Goal: Task Accomplishment & Management: Use online tool/utility

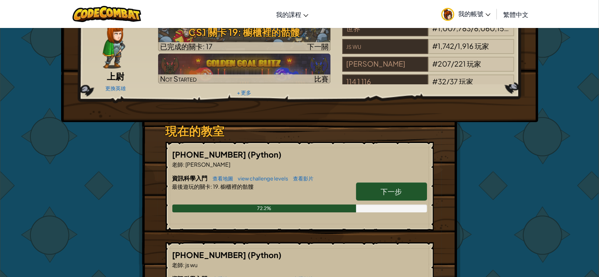
scroll to position [79, 0]
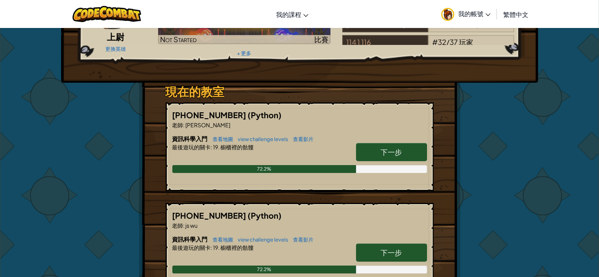
click at [388, 146] on link "下一步" at bounding box center [391, 152] width 71 height 18
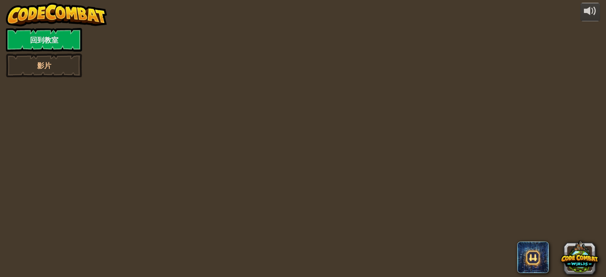
select select "zh-HANT"
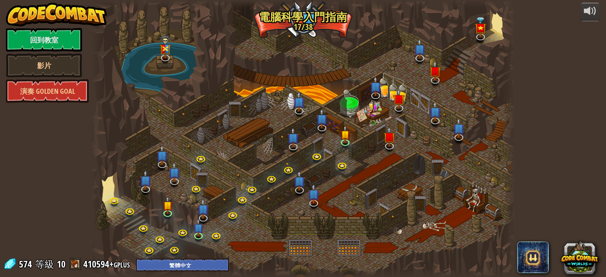
select select "zh-HANT"
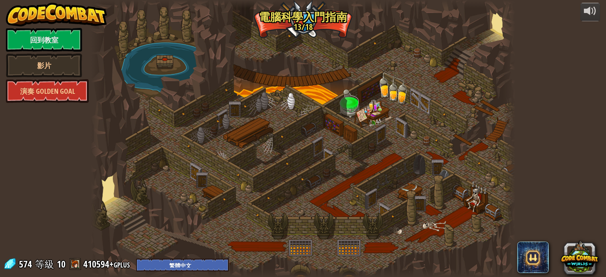
select select "zh-HANT"
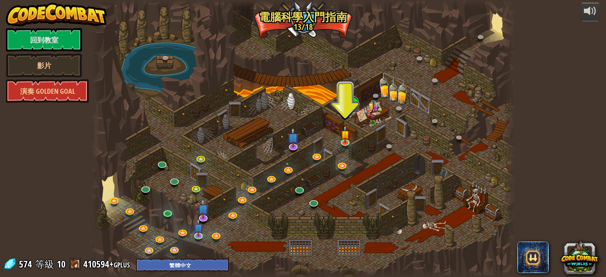
click at [343, 160] on div at bounding box center [303, 138] width 424 height 277
click at [346, 141] on img at bounding box center [345, 130] width 10 height 24
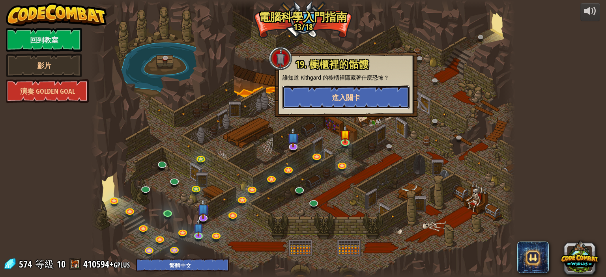
click at [341, 94] on span "進入關卡" at bounding box center [346, 98] width 28 height 10
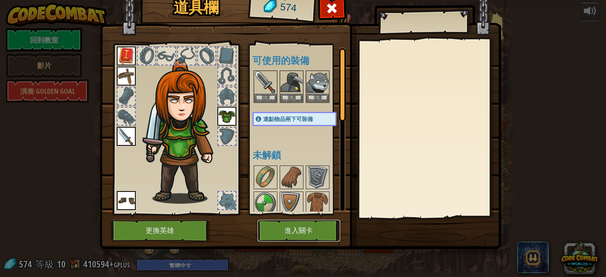
click at [283, 235] on button "進入關卡" at bounding box center [299, 231] width 82 height 22
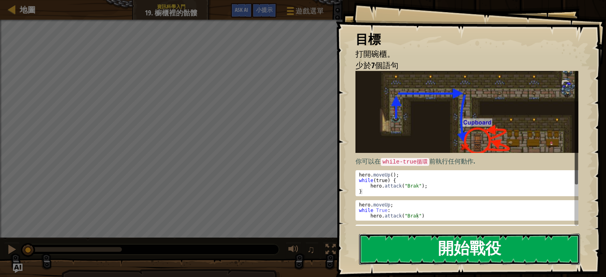
click at [448, 252] on button "開始戰役" at bounding box center [469, 249] width 221 height 31
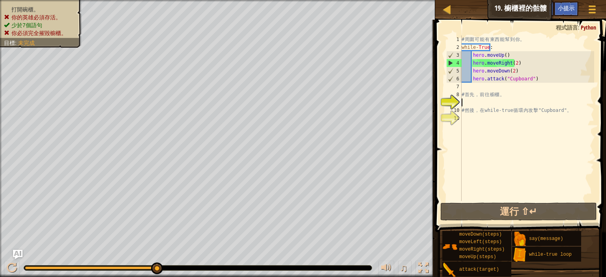
drag, startPoint x: 502, startPoint y: 107, endPoint x: 507, endPoint y: 108, distance: 4.4
click at [507, 108] on div "# 周 圍 可 能 有 東 西 能 幫 到 你 。 while - True : hero . moveUp ( ) hero . moveRight ( 2…" at bounding box center [527, 125] width 134 height 181
type textarea "# 然後，在 while-true 循環內攻擊 "Cupboard"。"
click at [497, 100] on div "# 周 圍 可 能 有 東 西 能 幫 到 你 。 while - True : hero . moveUp ( ) hero . moveRight ( 2…" at bounding box center [527, 125] width 134 height 181
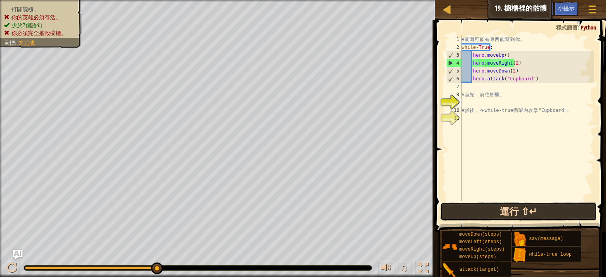
click at [506, 213] on button "運行 ⇧↵" at bounding box center [518, 212] width 157 height 18
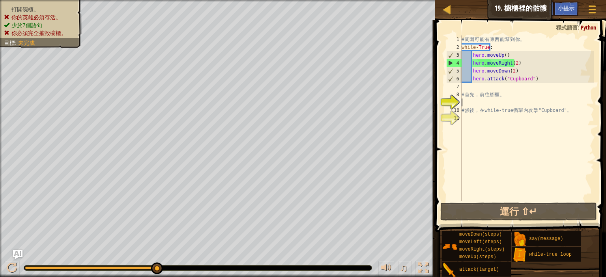
click at [479, 100] on div "# 周 圍 可 能 有 東 西 能 幫 到 你 。 while - True : hero . moveUp ( ) hero . moveRight ( 2…" at bounding box center [527, 125] width 134 height 181
click at [500, 75] on div "# 周 圍 可 能 有 東 西 能 幫 到 你 。 while - True : hero . moveUp ( ) hero . moveRight ( 2…" at bounding box center [527, 125] width 134 height 181
click at [532, 82] on div "# 周 圍 可 能 有 東 西 能 幫 到 你 。 while - True : hero . moveUp ( ) hero . moveRight ( 2…" at bounding box center [527, 125] width 134 height 181
click at [476, 82] on div "# 周 圍 可 能 有 東 西 能 幫 到 你 。 while - True : hero . moveUp ( ) hero . moveRight ( 2…" at bounding box center [527, 125] width 134 height 181
click at [499, 81] on div "# 周 圍 可 能 有 東 西 能 幫 到 你 。 while - True : hero . moveUp ( ) hero . moveRight ( 2…" at bounding box center [527, 125] width 134 height 181
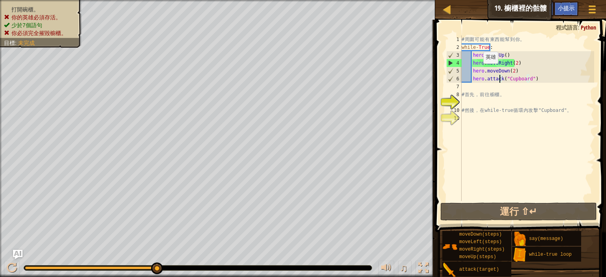
click at [479, 72] on div "# 周 圍 可 能 有 東 西 能 幫 到 你 。 while - True : hero . moveUp ( ) hero . moveRight ( 2…" at bounding box center [527, 125] width 134 height 181
drag, startPoint x: 533, startPoint y: 78, endPoint x: 472, endPoint y: 76, distance: 61.6
click at [472, 76] on div "# 周 圍 可 能 有 東 西 能 幫 到 你 。 while - True : hero . moveUp ( ) hero . moveRight ( 2…" at bounding box center [527, 125] width 134 height 181
drag, startPoint x: 477, startPoint y: 77, endPoint x: 555, endPoint y: 75, distance: 78.1
click at [555, 75] on div "# 周 圍 可 能 有 東 西 能 幫 到 你 。 while - True : hero . moveUp ( ) hero . moveRight ( 2…" at bounding box center [527, 125] width 134 height 181
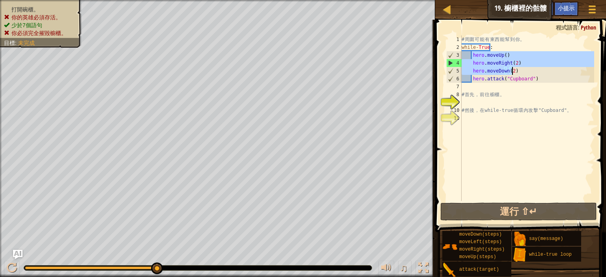
drag, startPoint x: 471, startPoint y: 54, endPoint x: 517, endPoint y: 71, distance: 49.5
click at [517, 71] on div "# 周 圍 可 能 有 東 西 能 幫 到 你 。 while - True : hero . moveUp ( ) hero . moveRight ( 2…" at bounding box center [527, 125] width 134 height 181
type textarea "hero.moveRight(2) hero.moveDown(2)"
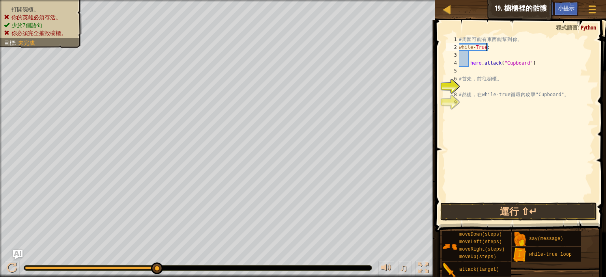
click at [490, 44] on div "# 周 圍 可 能 有 東 西 能 幫 到 你 。 while - True : hero . attack ( "Cupboard" ) # 首 先 ， 前…" at bounding box center [525, 125] width 137 height 181
click at [522, 36] on div "# 周 圍 可 能 有 東 西 能 幫 到 你 。 while - True : hero . attack ( "Cupboard" ) # 首 先 ， 前…" at bounding box center [525, 125] width 137 height 181
click at [475, 35] on span at bounding box center [521, 115] width 177 height 236
click at [473, 37] on div "# 。 while - True : hero . attack ( "Cupboard" ) # 首 先 ， 前 往 櫥 櫃 。 # 然 後 ， 在 whi…" at bounding box center [525, 125] width 137 height 181
type textarea "#"
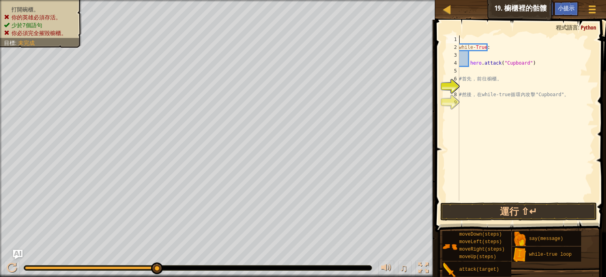
paste textarea "hero.moveDown(2)"
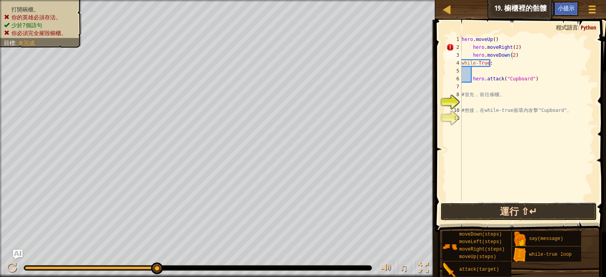
click at [517, 216] on button "運行 ⇧↵" at bounding box center [518, 212] width 157 height 18
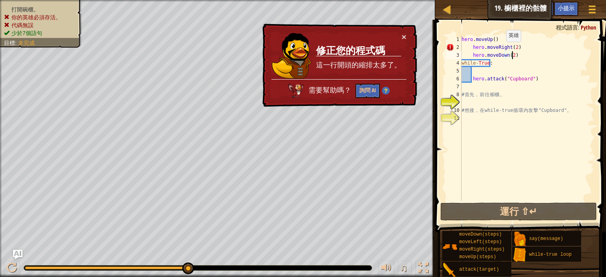
click at [502, 50] on div "hero . moveUp ( ) hero . moveRight ( 2 ) hero . moveDown ( 2 ) while - True : h…" at bounding box center [527, 125] width 134 height 181
click at [471, 47] on div "hero . moveUp ( ) hero . moveRight ( 2 ) hero . moveDown ( 2 ) while - True : h…" at bounding box center [527, 125] width 134 height 181
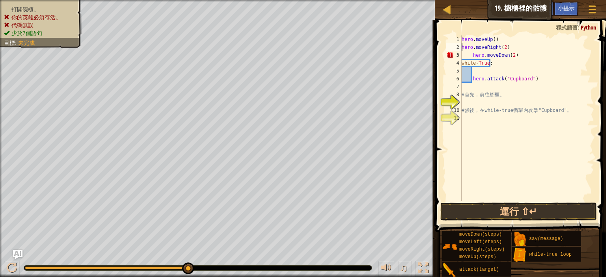
click at [469, 55] on div "hero . moveUp ( ) hero . moveRight ( 2 ) hero . moveDown ( 2 ) while - True : h…" at bounding box center [527, 125] width 134 height 181
click at [467, 54] on div "hero . moveUp ( ) hero . moveRight ( 2 ) hero . moveDown ( 2 ) while - True : h…" at bounding box center [527, 125] width 134 height 181
type textarea "hero.moveDown(2)"
click at [497, 208] on button "運行 ⇧↵" at bounding box center [518, 212] width 157 height 18
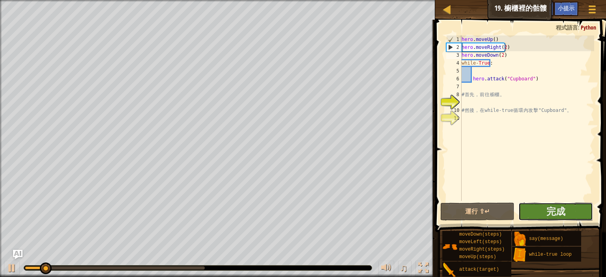
click at [569, 214] on button "完成" at bounding box center [555, 212] width 74 height 18
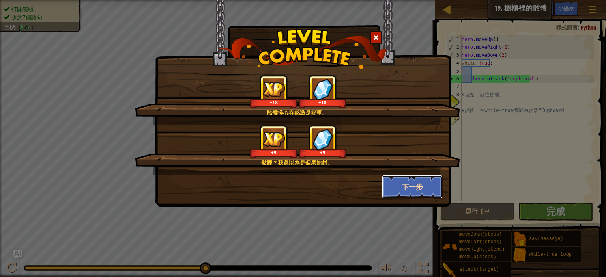
click at [425, 195] on button "下一步" at bounding box center [412, 187] width 61 height 24
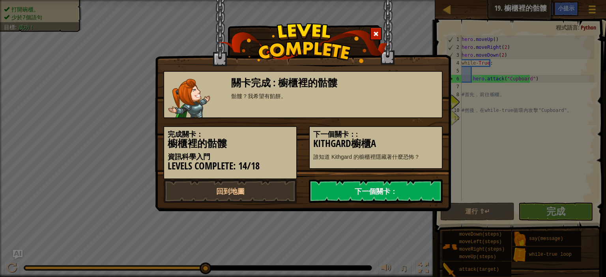
click at [398, 189] on link "下一個關卡：" at bounding box center [376, 191] width 134 height 24
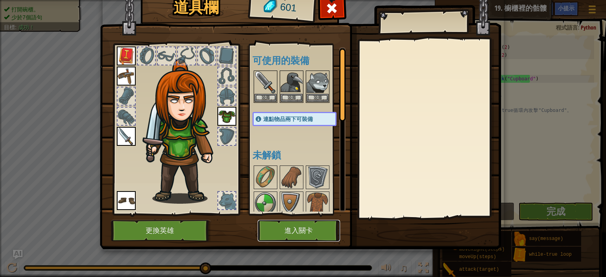
click at [299, 235] on button "進入關卡" at bounding box center [299, 231] width 82 height 22
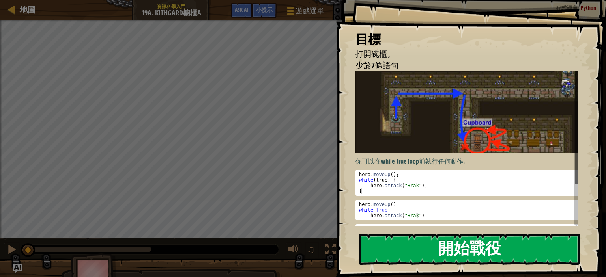
click at [460, 253] on button "開始戰役" at bounding box center [469, 249] width 221 height 31
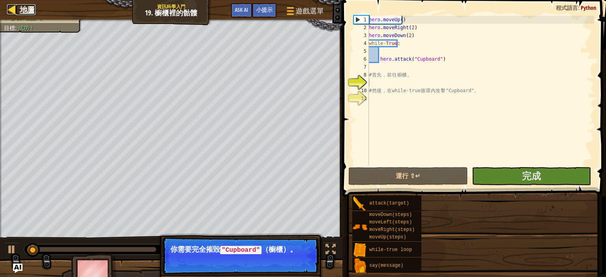
click at [27, 12] on div "地圖 資訊科學入門 19. 櫥櫃裡的骷髏 遊戲選單 完成 小提示 Ask AI 1 ההההההההההההההההההההההההההההההההההההה…" at bounding box center [303, 138] width 606 height 277
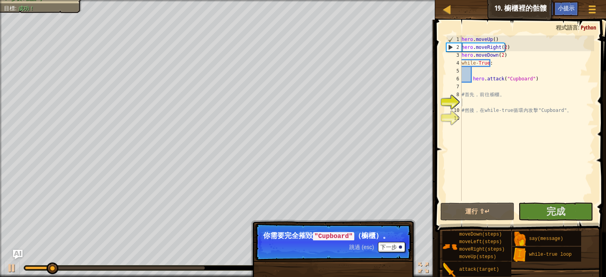
select select "zh-HANT"
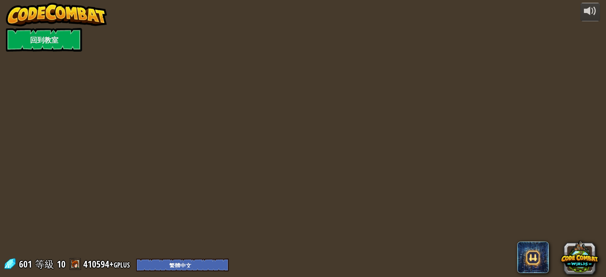
select select "zh-HANT"
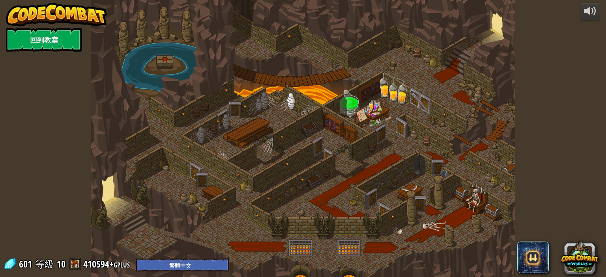
select select "zh-HANT"
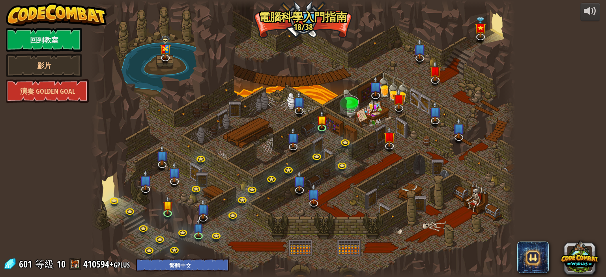
select select "zh-HANT"
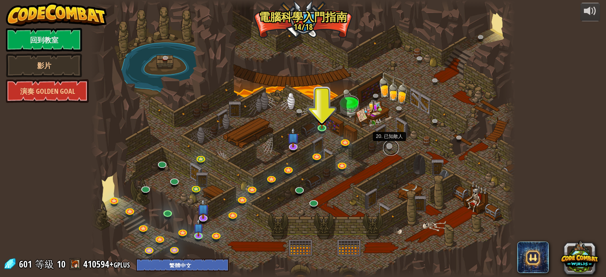
click at [388, 146] on link at bounding box center [391, 148] width 16 height 16
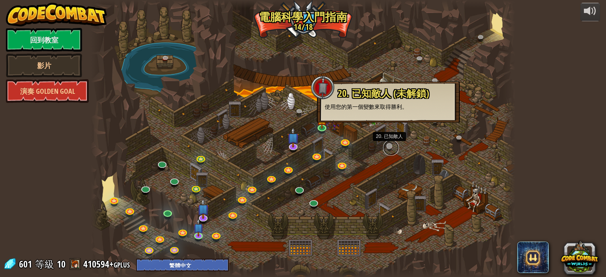
click at [388, 146] on link at bounding box center [391, 148] width 16 height 16
click at [319, 129] on link at bounding box center [323, 127] width 16 height 16
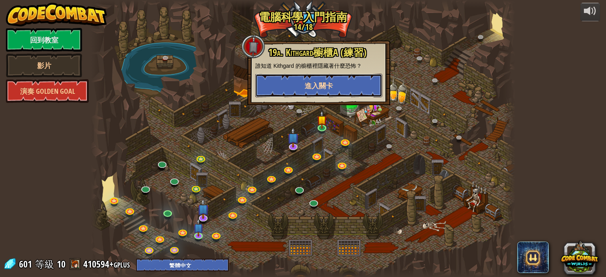
click at [306, 85] on span "進入關卡" at bounding box center [318, 86] width 28 height 10
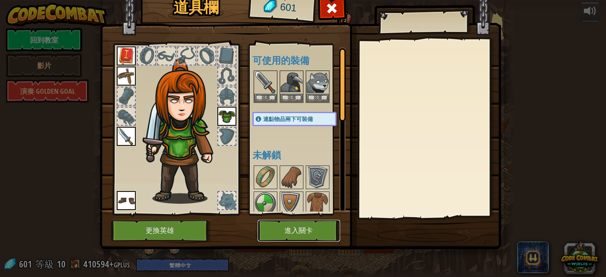
click at [292, 231] on button "進入關卡" at bounding box center [299, 231] width 82 height 22
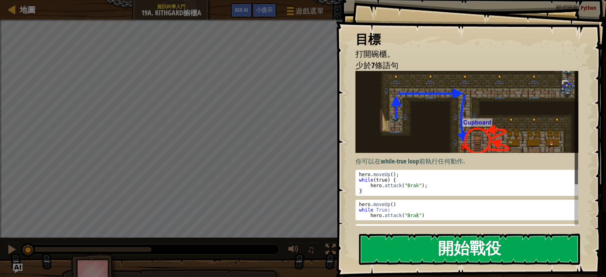
click at [483, 255] on button "開始戰役" at bounding box center [469, 249] width 221 height 31
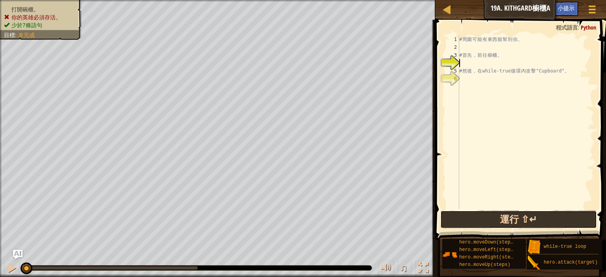
click at [502, 227] on button "運行 ⇧↵" at bounding box center [518, 220] width 157 height 18
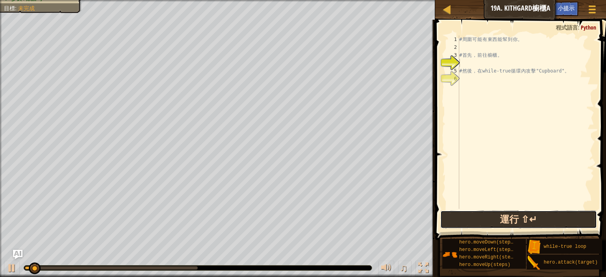
click at [502, 227] on button "運行 ⇧↵" at bounding box center [518, 220] width 157 height 18
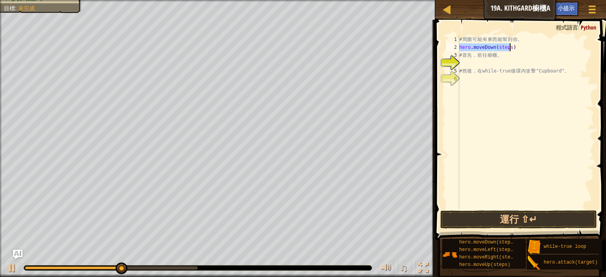
click at [506, 47] on div "# 周 圍 可 能 有 東 西 能 幫 到 你 。 hero . moveDown ( steps ) # 首 先 ， 前 往 櫥 櫃 。 # 然 後 ， 在…" at bounding box center [525, 122] width 136 height 174
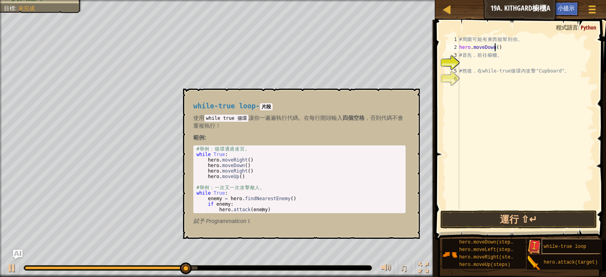
scroll to position [6, 0]
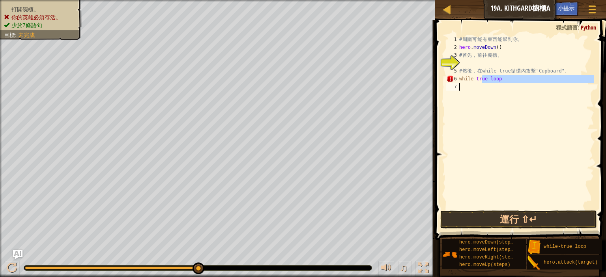
drag, startPoint x: 481, startPoint y: 82, endPoint x: 493, endPoint y: 86, distance: 12.5
click at [493, 86] on div "# 周 圍 可 能 有 東 西 能 幫 到 你 。 hero . moveDown ( ) # 首 先 ， 前 往 櫥 櫃 。 # 然 後 ， 在 while…" at bounding box center [525, 129] width 136 height 189
click at [502, 81] on div "# 周 圍 可 能 有 東 西 能 幫 到 你 。 hero . moveDown ( ) # 首 先 ， 前 往 櫥 櫃 。 # 然 後 ， 在 while…" at bounding box center [525, 122] width 136 height 174
type textarea "w"
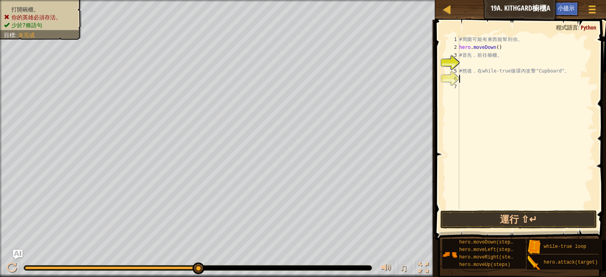
click at [497, 47] on div "# 周 圍 可 能 有 東 西 能 幫 到 你 。 hero . moveDown ( ) # 首 先 ， 前 往 櫥 櫃 。 # 然 後 ， 在 while…" at bounding box center [525, 129] width 136 height 189
click at [506, 62] on div "# 周 圍 可 能 有 東 西 能 幫 到 你 。 hero . moveDown ( ) # 首 先 ， 前 往 櫥 櫃 。 hero . moveLeft…" at bounding box center [525, 122] width 136 height 174
click at [507, 62] on div "# 周 圍 可 能 有 東 西 能 幫 到 你 。 hero . moveDown ( ) # 首 先 ， 前 往 櫥 櫃 。 hero . moveLeft…" at bounding box center [525, 129] width 136 height 189
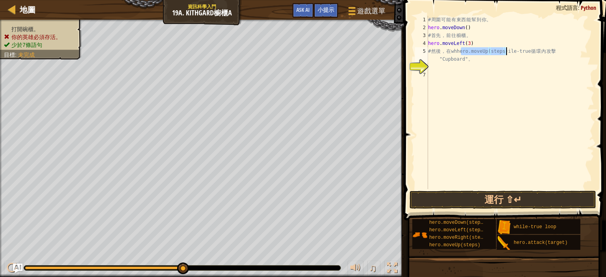
scroll to position [0, 0]
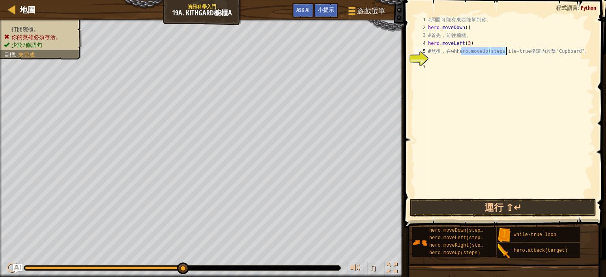
click at [503, 54] on div "# 周 圍 可 能 有 東 西 能 幫 到 你 。 hero . moveDown ( ) # 首 先 ， 前 往 櫥 櫃 。 hero . moveLeft…" at bounding box center [510, 106] width 168 height 181
click at [502, 51] on div "# 周 圍 可 能 有 東 西 能 幫 到 你 。 hero . moveDown ( ) # 首 先 ， 前 往 櫥 櫃 。 hero . moveLeft…" at bounding box center [510, 114] width 168 height 197
click at [504, 52] on div "# 周 圍 可 能 有 東 西 能 幫 到 你 。 hero . moveDown ( ) # 首 先 ， 前 往 櫥 櫃 。 hero . moveLeft…" at bounding box center [510, 114] width 168 height 197
click at [452, 52] on div "# 周 圍 可 能 有 東 西 能 幫 到 你 。 hero . moveDown ( ) # 首 先 ， 前 往 櫥 櫃 。 hero . moveLeft…" at bounding box center [510, 114] width 168 height 197
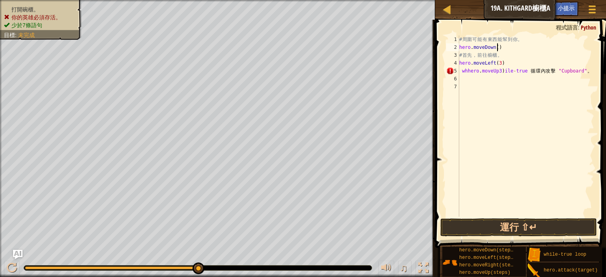
click at [544, 50] on div "# 周 圍 可 能 有 東 西 能 幫 到 你 。 hero . moveDown ( ) # 首 先 ， 前 往 櫥 櫃 。 hero . moveLeft…" at bounding box center [541, 133] width 168 height 197
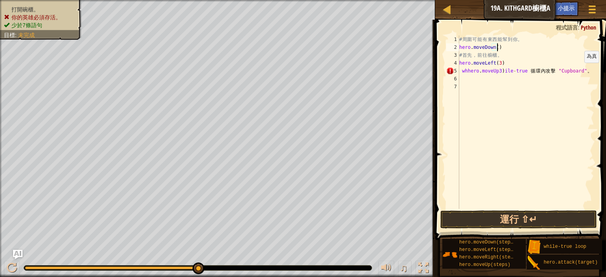
click at [577, 71] on div "# 周 圍 可 能 有 東 西 能 幫 到 你 。 hero . moveDown ( ) # 首 先 ， 前 往 櫥 櫃 。 hero . moveLeft…" at bounding box center [525, 129] width 136 height 189
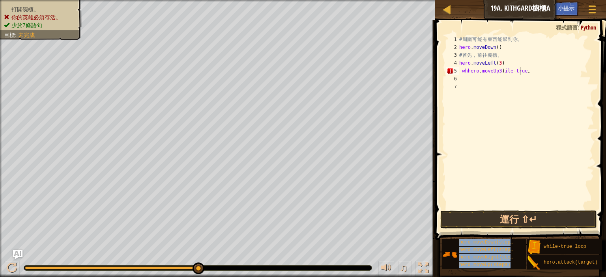
scroll to position [0, 4]
drag, startPoint x: 557, startPoint y: 238, endPoint x: 485, endPoint y: 102, distance: 153.8
click at [485, 96] on div "小提示 影片 whhero.moveUp3)ile-true。 1 2 3 4 5 6 7 # 周 圍 可 能 有 東 西 能 幫 到 你 。 hero . …" at bounding box center [519, 147] width 173 height 254
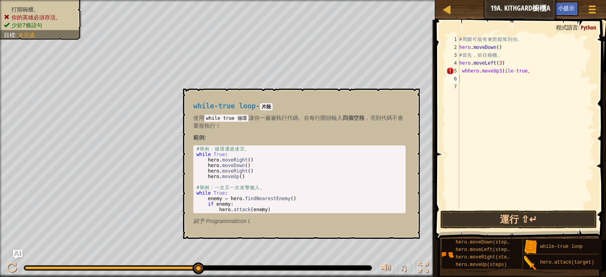
scroll to position [4, 4]
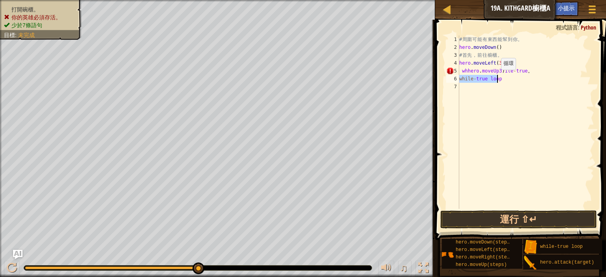
click at [495, 78] on div "# 周 圍 可 能 有 東 西 能 幫 到 你 。 hero . moveDown ( ) # 首 先 ， 前 往 櫥 櫃 。 hero . moveLeft…" at bounding box center [525, 122] width 136 height 174
click at [498, 79] on div "# 周 圍 可 能 有 東 西 能 幫 到 你 。 hero . moveDown ( ) # 首 先 ， 前 往 櫥 櫃 。 hero . moveLeft…" at bounding box center [525, 129] width 136 height 189
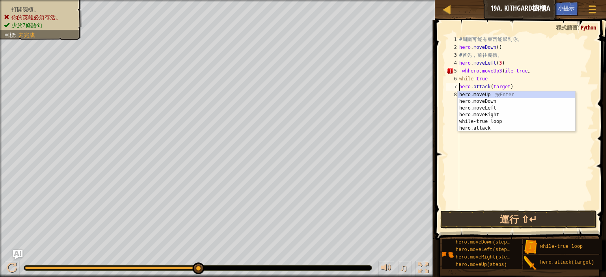
click at [491, 80] on div "# 周 圍 可 能 有 東 西 能 幫 到 你 。 hero . moveDown ( ) # 首 先 ， 前 往 櫥 櫃 。 hero . moveLeft…" at bounding box center [525, 129] width 136 height 189
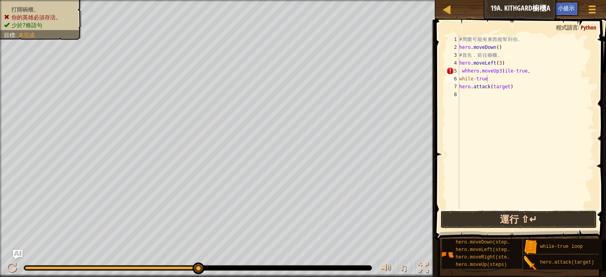
click at [534, 224] on button "運行 ⇧↵" at bounding box center [518, 220] width 157 height 18
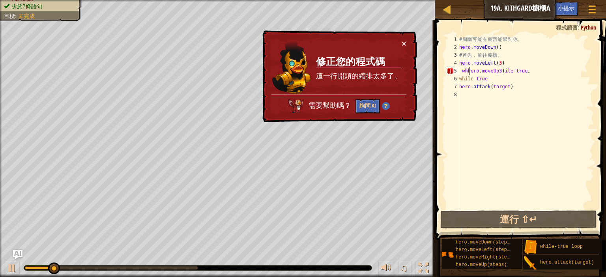
click at [468, 74] on div "# 周 圍 可 能 有 東 西 能 幫 到 你 。 hero . moveDown ( ) # 首 先 ， 前 往 櫥 櫃 。 hero . moveLeft…" at bounding box center [525, 129] width 136 height 189
drag, startPoint x: 466, startPoint y: 72, endPoint x: 470, endPoint y: 74, distance: 4.6
click at [467, 72] on div "# 周 圍 可 能 有 東 西 能 幫 到 你 。 hero . moveDown ( ) # 首 先 ， 前 往 櫥 櫃 。 hero . moveLeft…" at bounding box center [525, 129] width 136 height 189
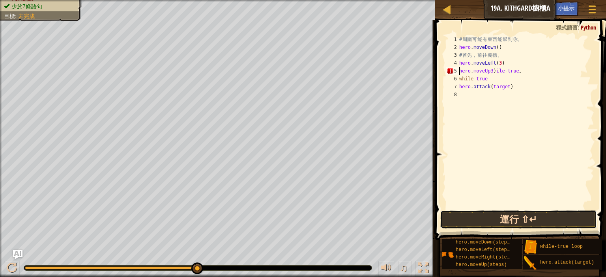
click at [518, 219] on button "運行 ⇧↵" at bounding box center [518, 220] width 157 height 18
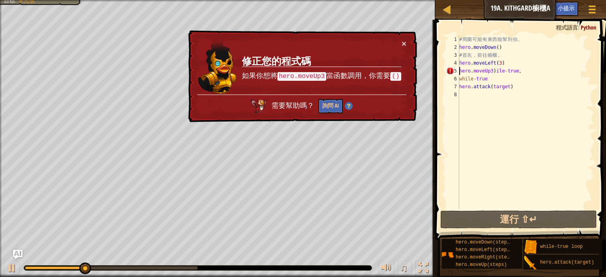
click at [519, 72] on div "# 周 圍 可 能 有 東 西 能 幫 到 你 。 hero . moveDown ( ) # 首 先 ， 前 往 櫥 櫃 。 hero . moveLeft…" at bounding box center [525, 129] width 136 height 189
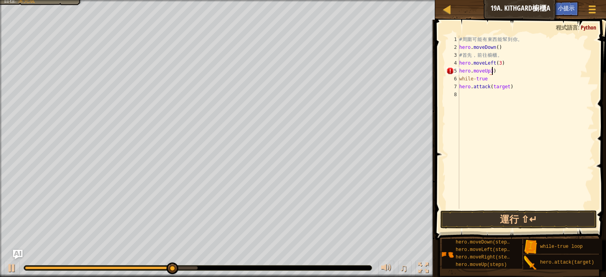
click at [487, 71] on div "# 周 圍 可 能 有 東 西 能 幫 到 你 。 hero . moveDown ( ) # 首 先 ， 前 往 櫥 櫃 。 hero . moveLeft…" at bounding box center [525, 129] width 136 height 189
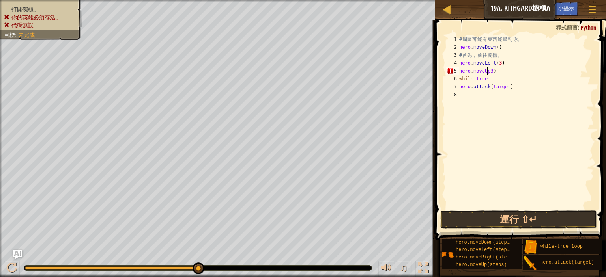
scroll to position [4, 3]
click at [484, 80] on div "# 周 圍 可 能 有 東 西 能 幫 到 你 。 hero . moveDown ( ) # 首 先 ， 前 往 櫥 櫃 。 hero . moveLeft…" at bounding box center [525, 129] width 136 height 189
type textarea "w"
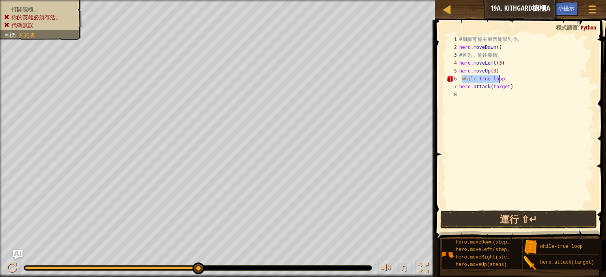
click at [462, 82] on div "# 周 圍 可 能 有 東 西 能 幫 到 你 。 hero . moveDown ( ) # 首 先 ， 前 往 櫥 櫃 。 hero . moveLeft…" at bounding box center [525, 122] width 136 height 174
click at [459, 85] on div "# 周 圍 可 能 有 東 西 能 幫 到 你 。 hero . moveDown ( ) # 首 先 ， 前 往 櫥 櫃 。 hero . moveLeft…" at bounding box center [525, 129] width 136 height 189
click at [481, 227] on button "運行 ⇧↵" at bounding box center [518, 220] width 157 height 18
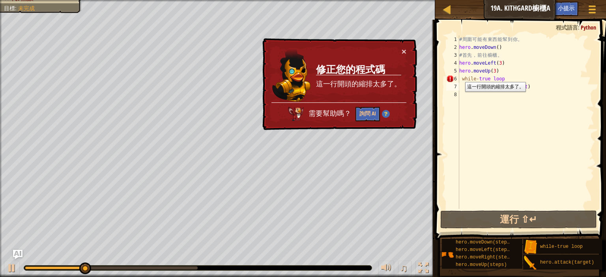
click at [461, 77] on div "# 周 圍 可 能 有 東 西 能 幫 到 你 。 hero . moveDown ( ) # 首 先 ， 前 往 櫥 櫃 。 hero . moveLeft…" at bounding box center [525, 129] width 136 height 189
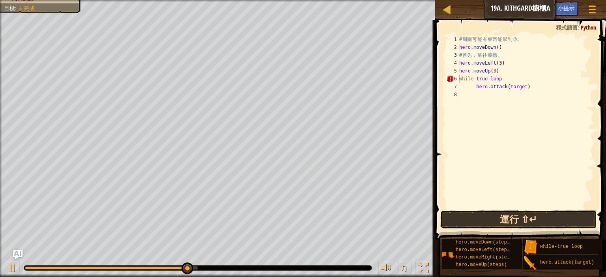
click at [543, 222] on button "運行 ⇧↵" at bounding box center [518, 220] width 157 height 18
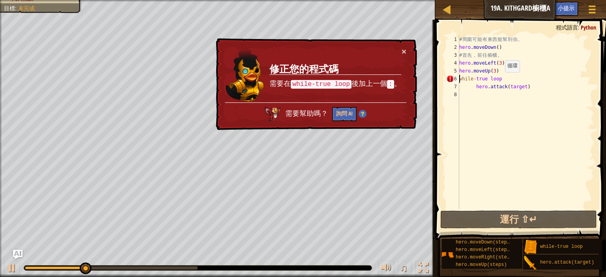
click at [498, 80] on div "# 周 圍 可 能 有 東 西 能 幫 到 你 。 hero . moveDown ( ) # 首 先 ， 前 往 櫥 櫃 。 hero . moveLeft…" at bounding box center [525, 129] width 136 height 189
type textarea "while-true loop:"
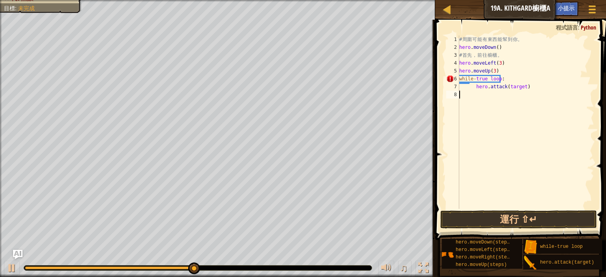
click at [491, 152] on div "# 周 圍 可 能 有 東 西 能 幫 到 你 。 hero . moveDown ( ) # 首 先 ， 前 往 櫥 櫃 。 hero . moveLeft…" at bounding box center [525, 129] width 136 height 189
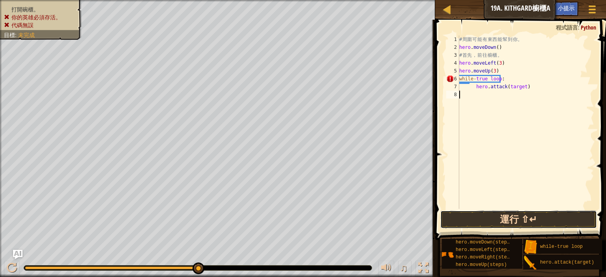
click at [492, 225] on button "運行 ⇧↵" at bounding box center [518, 220] width 157 height 18
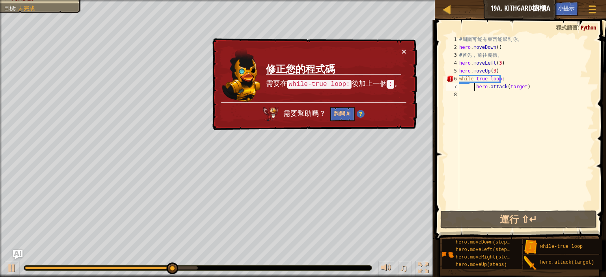
click at [475, 87] on div "# 周 圍 可 能 有 東 西 能 幫 到 你 。 hero . moveDown ( ) # 首 先 ， 前 往 櫥 櫃 。 hero . moveLeft…" at bounding box center [525, 129] width 136 height 189
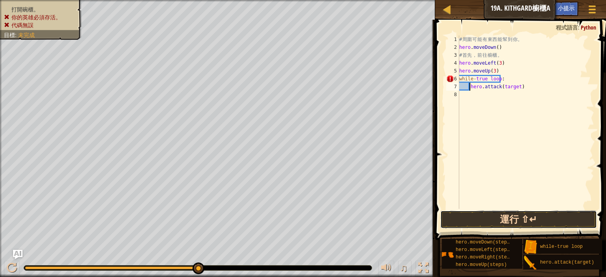
click at [497, 227] on button "運行 ⇧↵" at bounding box center [518, 220] width 157 height 18
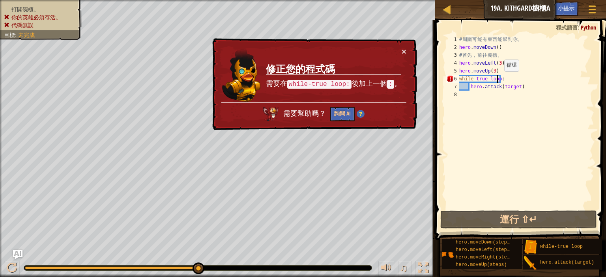
click at [497, 79] on div "# 周 圍 可 能 有 東 西 能 幫 到 你 。 hero . moveDown ( ) # 首 先 ， 前 往 櫥 櫃 。 hero . moveLeft…" at bounding box center [525, 129] width 136 height 189
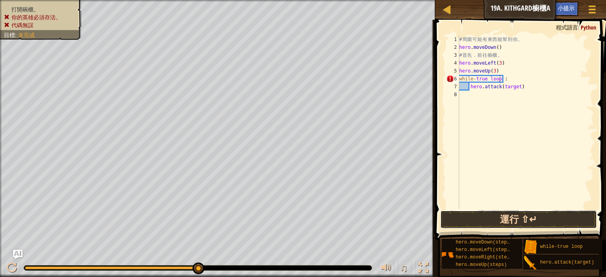
click at [498, 223] on button "運行 ⇧↵" at bounding box center [518, 220] width 157 height 18
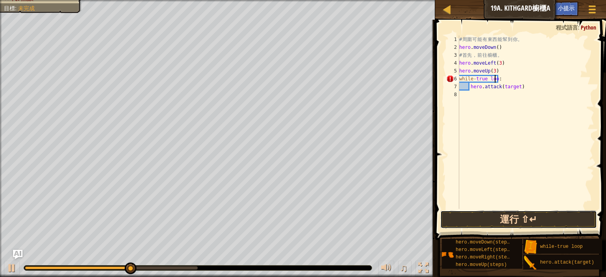
click at [484, 223] on button "運行 ⇧↵" at bounding box center [518, 220] width 157 height 18
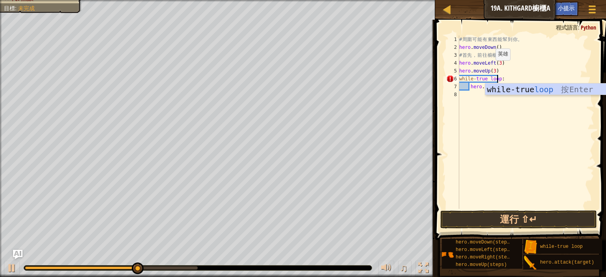
scroll to position [4, 4]
click at [517, 88] on div "while-true loop 按 Enter" at bounding box center [559, 101] width 149 height 35
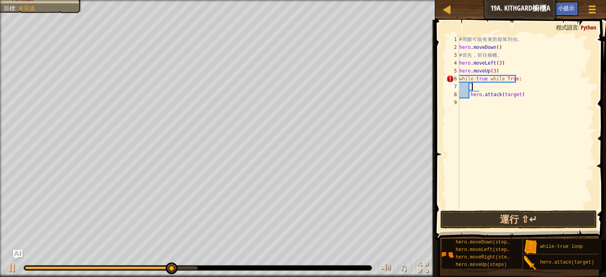
click at [474, 86] on div "# 周 圍 可 能 有 東 西 能 幫 到 你 。 hero . moveDown ( ) # 首 先 ， 前 往 櫥 櫃 。 hero . moveLeft…" at bounding box center [525, 129] width 136 height 189
click at [500, 78] on div "# 周 圍 可 能 有 東 西 能 幫 到 你 。 hero . moveDown ( ) # 首 先 ， 前 往 櫥 櫃 。 hero . moveLeft…" at bounding box center [525, 129] width 136 height 189
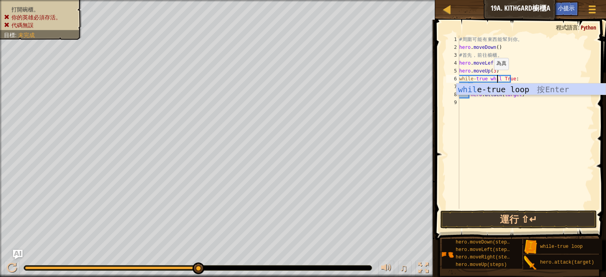
scroll to position [4, 5]
click at [484, 78] on div "# 周 圍 可 能 有 東 西 能 幫 到 你 。 hero . moveDown ( ) # 首 先 ， 前 往 櫥 櫃 。 hero . moveLeft…" at bounding box center [525, 129] width 136 height 189
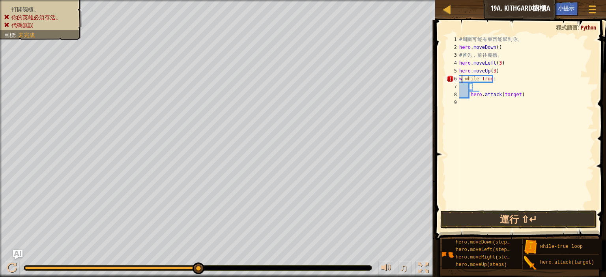
scroll to position [4, 3]
click at [477, 220] on button "運行 ⇧↵" at bounding box center [518, 220] width 157 height 18
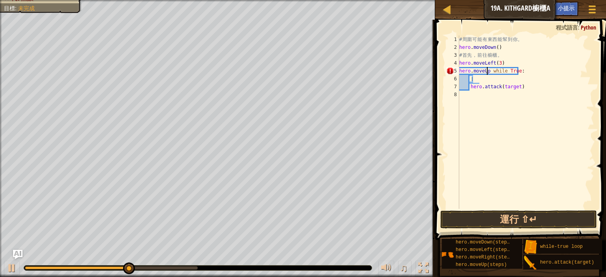
scroll to position [4, 3]
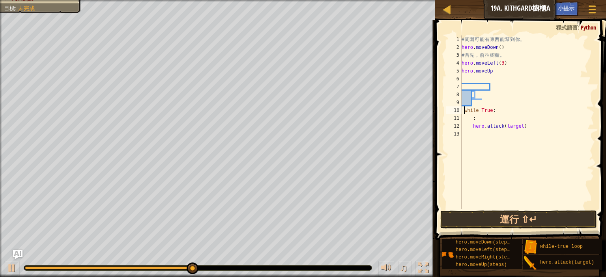
click at [522, 126] on div "# 周 圍 可 能 有 東 西 能 幫 到 你 。 hero . moveDown ( ) # 首 先 ， 前 往 櫥 櫃 。 hero . moveLeft…" at bounding box center [527, 129] width 134 height 189
type textarea "hero.attack(target)"
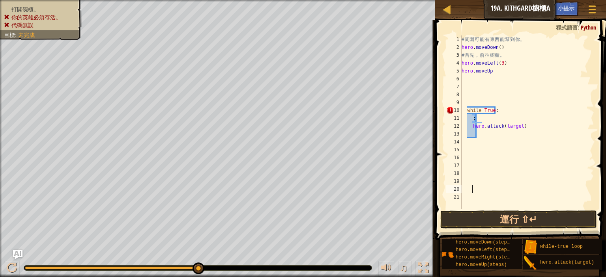
scroll to position [4, 0]
type textarea "h"
type textarea ":"
type textarea "w"
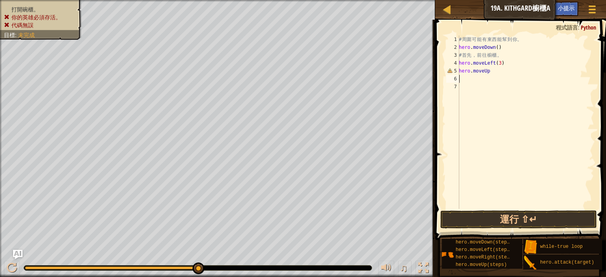
type textarea "hero.moveUp"
click at [498, 78] on div "# 周 圍 可 能 有 東 西 能 幫 到 你 。 hero . moveDown ( ) # 首 先 ， 前 往 櫥 櫃 。 hero . moveLeft…" at bounding box center [525, 122] width 137 height 174
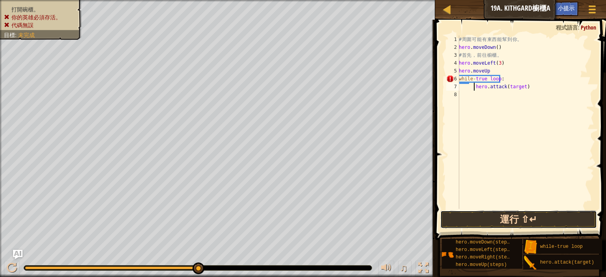
click at [508, 218] on button "運行 ⇧↵" at bounding box center [518, 220] width 157 height 18
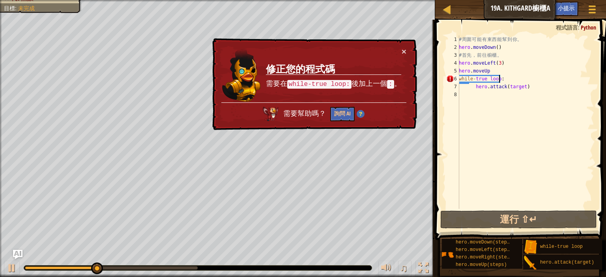
click at [498, 78] on div "# 周 圍 可 能 有 東 西 能 幫 到 你 。 hero . moveDown ( ) # 首 先 ， 前 往 櫥 櫃 。 hero . moveLeft…" at bounding box center [525, 129] width 137 height 189
click at [342, 110] on button "詢問 AI" at bounding box center [342, 114] width 24 height 15
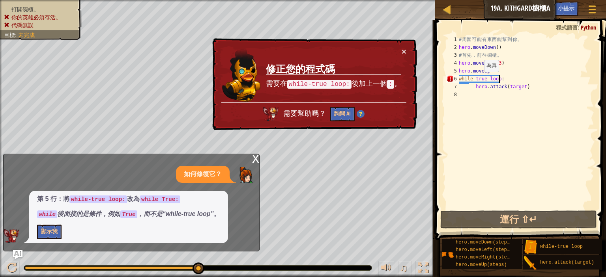
click at [476, 80] on div "# 周 圍 可 能 有 東 西 能 幫 到 你 。 hero . moveDown ( ) # 首 先 ， 前 往 櫥 櫃 。 hero . moveLeft…" at bounding box center [525, 129] width 137 height 189
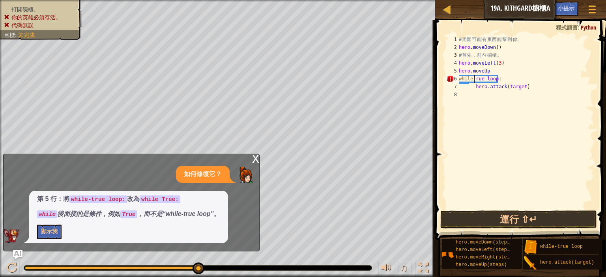
type textarea "ㄔ"
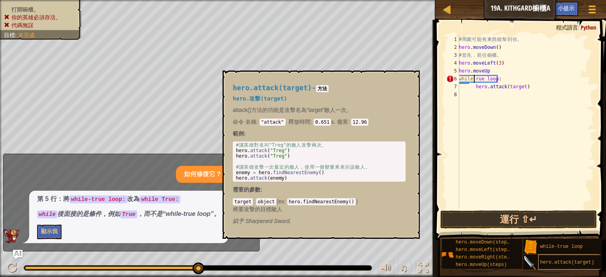
type textarea "ㄔ"
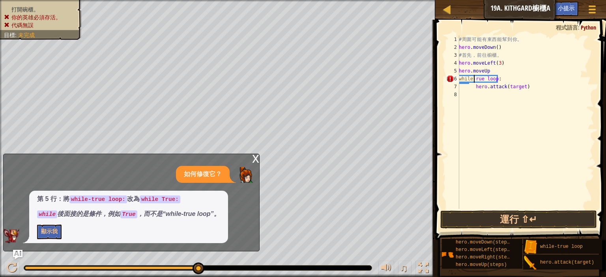
type textarea "ㄗ"
type textarea "T"
click at [483, 121] on div "# 周 圍 可 能 有 東 西 能 幫 到 你 。 hero . moveDown ( ) # 首 先 ， 前 往 櫥 櫃 。 hero . moveLeft…" at bounding box center [525, 129] width 137 height 189
click at [501, 228] on button "運行 ⇧↵" at bounding box center [518, 220] width 157 height 18
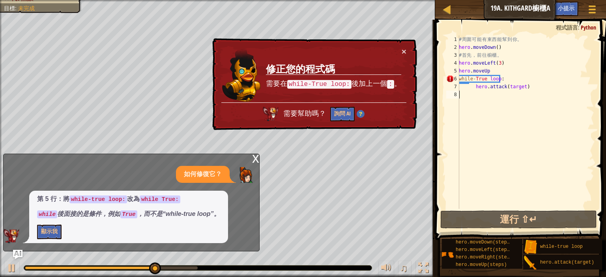
click at [497, 79] on div "# 周 圍 可 能 有 東 西 能 幫 到 你 。 hero . moveDown ( ) # 首 先 ， 前 往 櫥 櫃 。 hero . moveLeft…" at bounding box center [525, 129] width 137 height 189
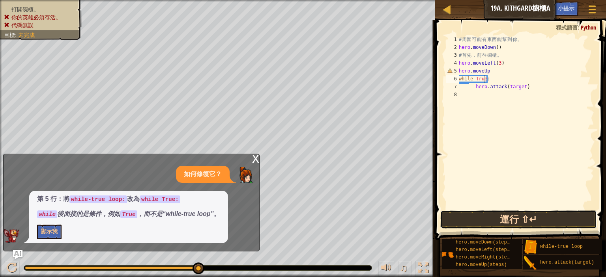
click at [486, 218] on button "運行 ⇧↵" at bounding box center [518, 220] width 157 height 18
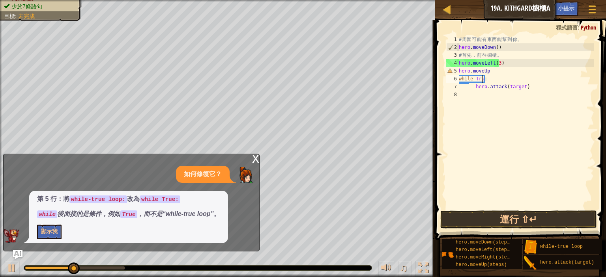
type textarea "while-TruE:"
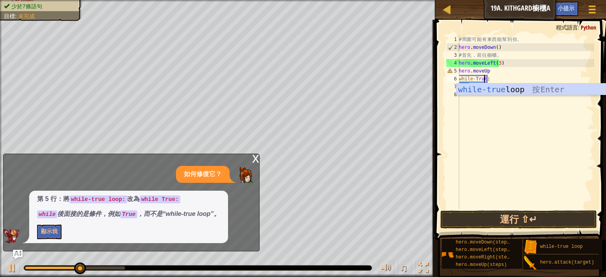
drag, startPoint x: 511, startPoint y: 121, endPoint x: 513, endPoint y: 115, distance: 7.3
click at [511, 121] on div "# 周 圍 可 能 有 東 西 能 幫 到 你 。 hero . moveDown ( ) # 首 先 ， 前 往 櫥 櫃 。 hero . moveLeft…" at bounding box center [525, 129] width 137 height 189
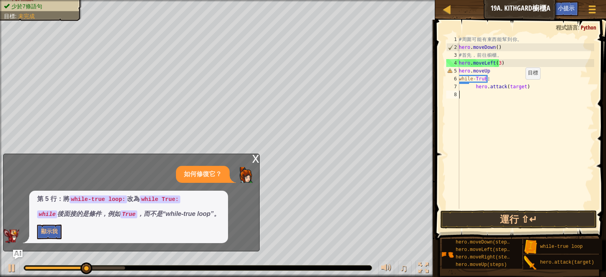
click at [518, 87] on div "# 周 圍 可 能 有 東 西 能 幫 到 你 。 hero . moveDown ( ) # 首 先 ， 前 往 櫥 櫃 。 hero . moveLeft…" at bounding box center [525, 129] width 137 height 189
type textarea "【"
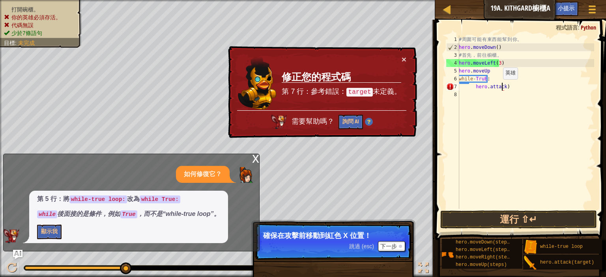
type textarea "hero.attack()"
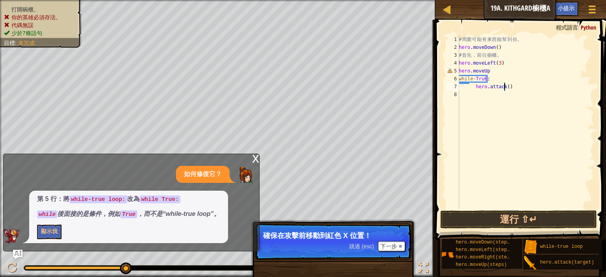
click at [480, 110] on div "# 周 圍 可 能 有 東 西 能 幫 到 你 。 hero . moveDown ( ) # 首 先 ， 前 往 櫥 櫃 。 hero . moveLeft…" at bounding box center [525, 129] width 137 height 189
click at [483, 80] on div "# 周 圍 可 能 有 東 西 能 幫 到 你 。 hero . moveDown ( ) # 首 先 ， 前 往 櫥 櫃 。 hero . moveLeft…" at bounding box center [525, 129] width 137 height 189
type textarea "while-True:"
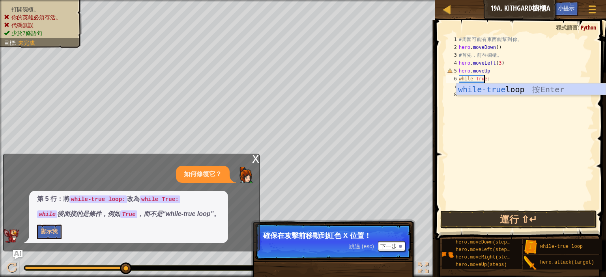
click at [483, 178] on div "# 周 圍 可 能 有 東 西 能 幫 到 你 。 hero . moveDown ( ) # 首 先 ， 前 往 櫥 櫃 。 hero . moveLeft…" at bounding box center [525, 129] width 137 height 189
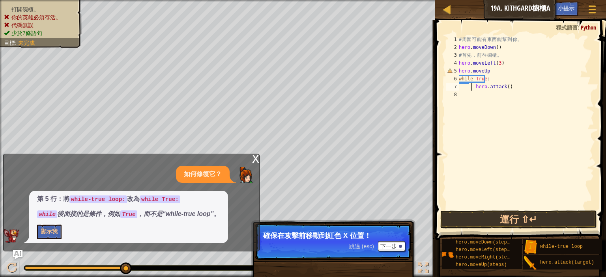
click at [472, 87] on div "# 周 圍 可 能 有 東 西 能 幫 到 你 。 hero . moveDown ( ) # 首 先 ， 前 往 櫥 櫃 。 hero . moveLeft…" at bounding box center [525, 129] width 137 height 189
click at [474, 87] on div "# 周 圍 可 能 有 東 西 能 幫 到 你 。 hero . moveDown ( ) # 首 先 ， 前 往 櫥 櫃 。 hero . moveLeft…" at bounding box center [525, 129] width 137 height 189
click at [530, 221] on button "運行 ⇧↵" at bounding box center [518, 220] width 157 height 18
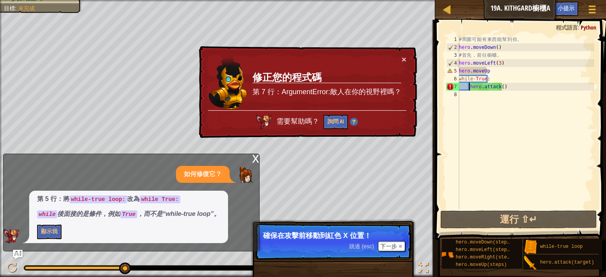
click at [492, 71] on div "# 周 圍 可 能 有 東 西 能 幫 到 你 。 hero . moveDown ( ) # 首 先 ， 前 往 櫥 櫃 。 hero . moveLeft…" at bounding box center [525, 129] width 137 height 189
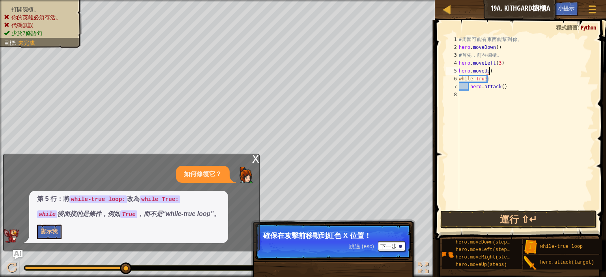
scroll to position [4, 3]
type textarea "hero.moveUp(3)"
drag, startPoint x: 537, startPoint y: 182, endPoint x: 535, endPoint y: 186, distance: 4.3
click at [537, 184] on div "# 周 圍 可 能 有 東 西 能 幫 到 你 。 hero . moveDown ( ) # 首 先 ， 前 往 櫥 櫃 。 hero . moveLeft…" at bounding box center [525, 129] width 137 height 189
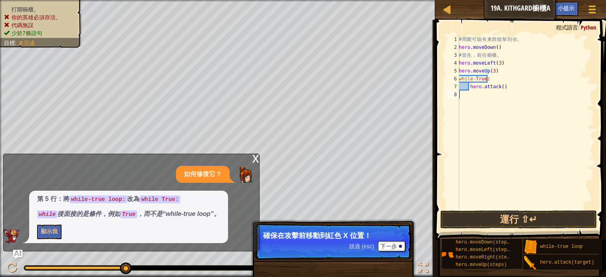
scroll to position [4, 0]
click at [526, 209] on span at bounding box center [521, 119] width 177 height 244
click at [528, 216] on button "運行 ⇧↵" at bounding box center [518, 220] width 157 height 18
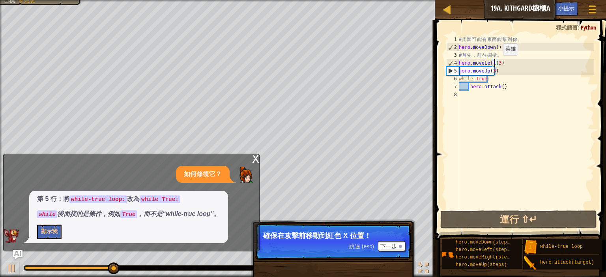
click at [495, 63] on div "# 周 圍 可 能 有 東 西 能 幫 到 你 。 hero . moveDown ( ) # 首 先 ， 前 往 櫥 櫃 。 hero . moveLeft…" at bounding box center [525, 129] width 137 height 189
click at [497, 63] on div "# 周 圍 可 能 有 東 西 能 幫 到 你 。 hero . moveDown ( ) # 首 先 ， 前 往 櫥 櫃 。 hero . moveLeft…" at bounding box center [525, 129] width 137 height 189
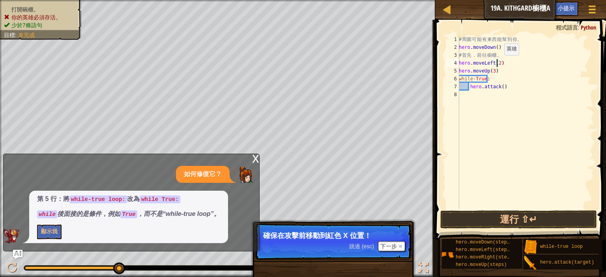
scroll to position [4, 4]
click at [522, 211] on button "運行 ⇧↵" at bounding box center [518, 220] width 157 height 18
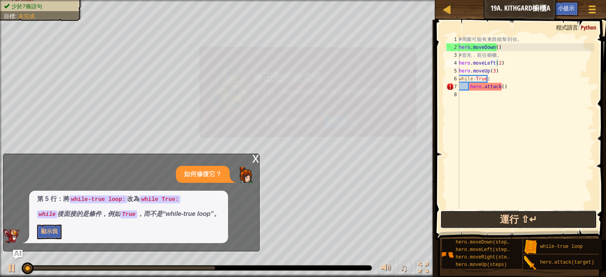
click at [525, 215] on button "運行 ⇧↵" at bounding box center [518, 220] width 157 height 18
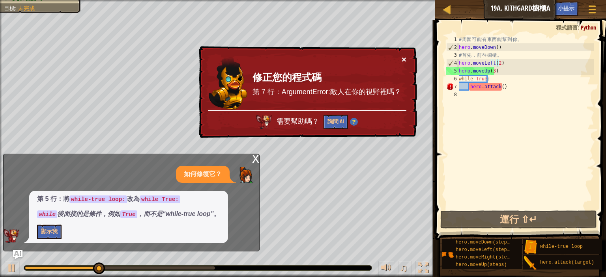
click at [404, 60] on button "×" at bounding box center [403, 59] width 5 height 8
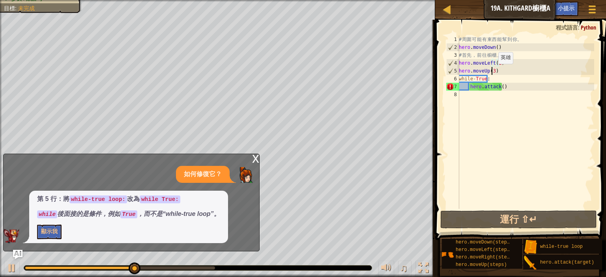
click at [491, 72] on div "# 周 圍 可 能 有 東 西 能 幫 到 你 。 hero . moveDown ( ) # 首 先 ， 前 往 櫥 櫃 。 hero . moveLeft…" at bounding box center [525, 129] width 137 height 189
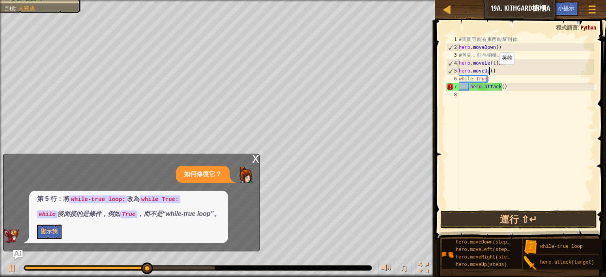
scroll to position [4, 4]
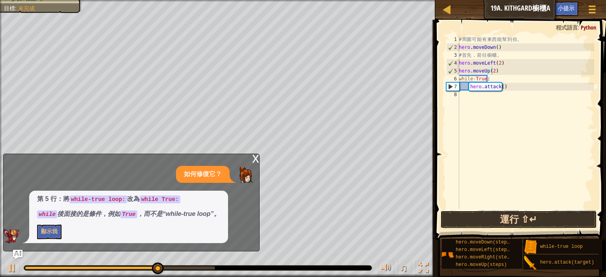
click at [521, 220] on button "運行 ⇧↵" at bounding box center [518, 220] width 157 height 18
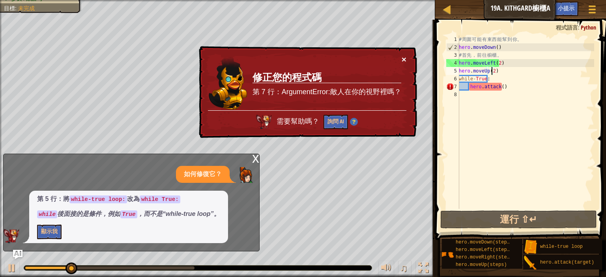
click at [405, 61] on button "×" at bounding box center [403, 59] width 5 height 8
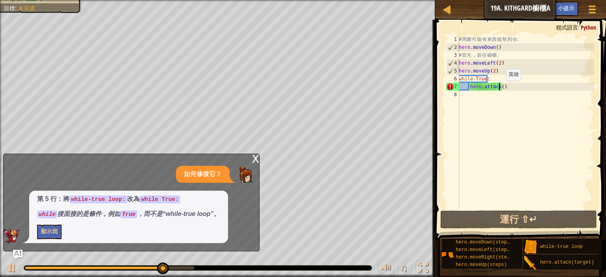
click at [498, 89] on div "# 周 圍 可 能 有 東 西 能 幫 到 你 。 hero . moveDown ( ) # 首 先 ， 前 往 櫥 櫃 。 hero . moveLeft…" at bounding box center [525, 129] width 137 height 189
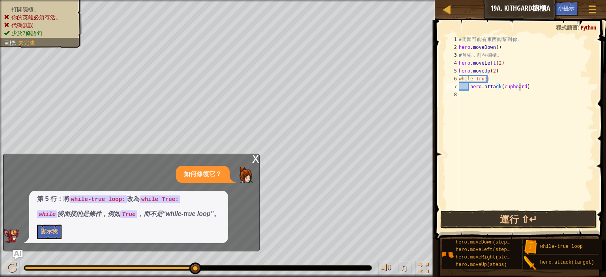
scroll to position [4, 7]
click at [546, 217] on button "運行 ⇧↵" at bounding box center [518, 220] width 157 height 18
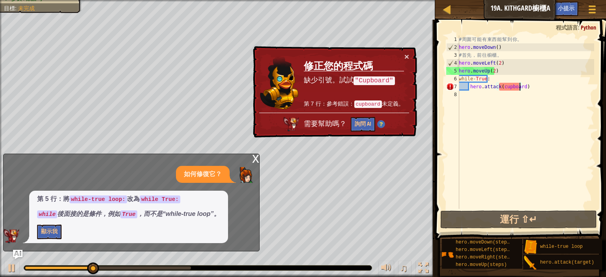
click at [501, 88] on div "# 周 圍 可 能 有 東 西 能 幫 到 你 。 hero . moveDown ( ) # 首 先 ， 前 往 櫥 櫃 。 hero . moveLeft…" at bounding box center [525, 129] width 137 height 189
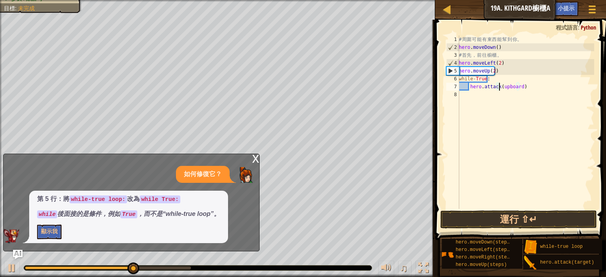
scroll to position [4, 5]
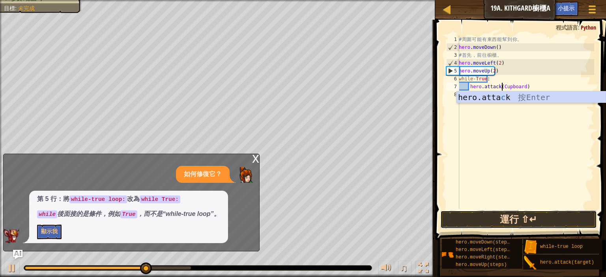
click at [519, 215] on button "運行 ⇧↵" at bounding box center [518, 220] width 157 height 18
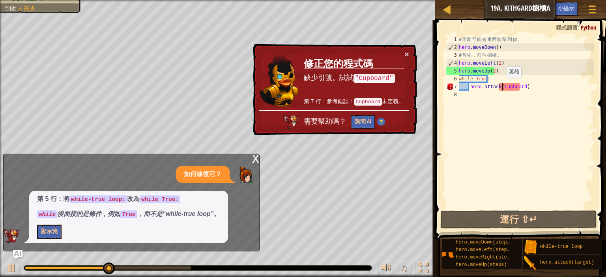
click at [499, 86] on div "# 周 圍 可 能 有 東 西 能 幫 到 你 。 hero . moveDown ( ) # 首 先 ， 前 往 櫥 櫃 。 hero . moveLeft…" at bounding box center [525, 129] width 137 height 189
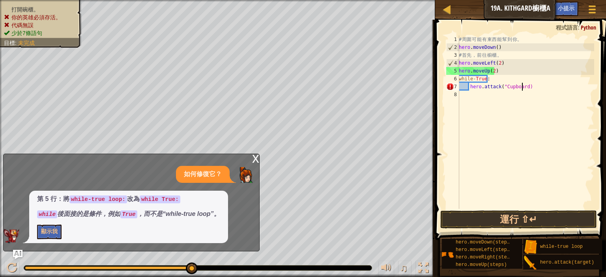
click at [522, 86] on div "# 周 圍 可 能 有 東 西 能 幫 到 你 。 hero . moveDown ( ) # 首 先 ， 前 往 櫥 櫃 。 hero . moveLeft…" at bounding box center [525, 129] width 137 height 189
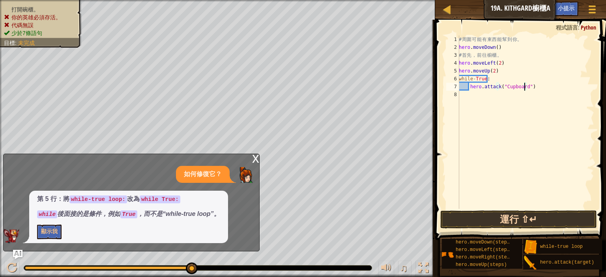
type textarea "hero.attack("Cupboard")"
click at [509, 224] on button "運行 ⇧↵" at bounding box center [518, 220] width 157 height 18
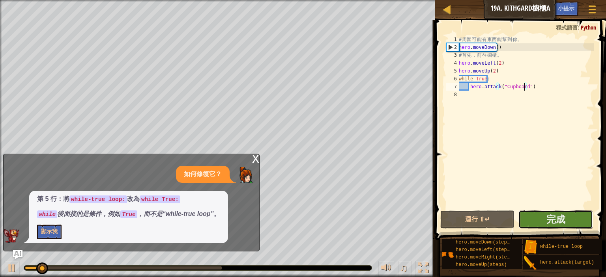
click at [535, 214] on button "完成" at bounding box center [555, 220] width 74 height 18
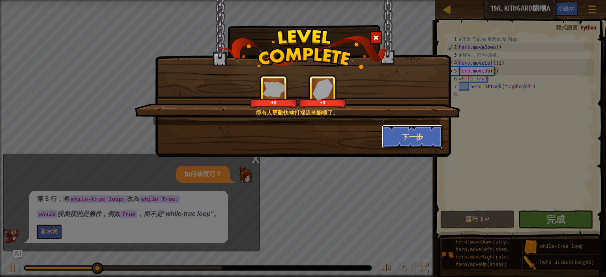
click at [396, 132] on button "下一步" at bounding box center [412, 137] width 61 height 24
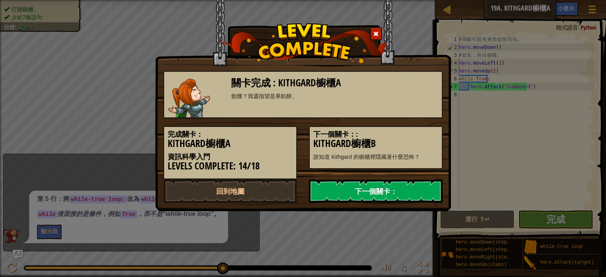
click at [377, 197] on link "下一個關卡：" at bounding box center [376, 191] width 134 height 24
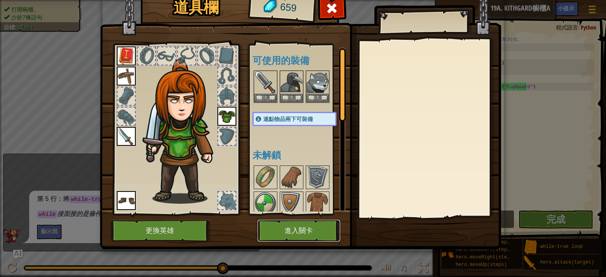
click at [293, 227] on button "進入關卡" at bounding box center [299, 231] width 82 height 22
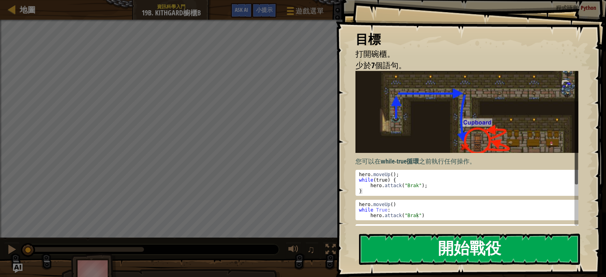
click at [439, 250] on button "開始戰役" at bounding box center [469, 249] width 221 height 31
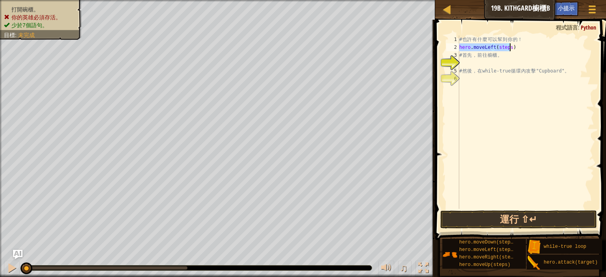
click at [507, 48] on div "# 也 許 有 什 麼 可 以 幫 到 你 的 ！ hero . moveLeft ( steps ) # 首 先 ， 前 往 櫥 櫃 。 # 然 後 ， 在…" at bounding box center [525, 122] width 136 height 174
click at [505, 62] on div "# 也 許 有 什 麼 可 以 幫 到 你 的 ！ hero . moveLeft ( ) # 首 先 ， 前 往 櫥 櫃 。 hero . moveDown…" at bounding box center [525, 122] width 136 height 174
click at [507, 63] on div "# 也 許 有 什 麼 可 以 幫 到 你 的 ！ hero . moveLeft ( ) # 首 先 ， 前 往 櫥 櫃 。 hero . moveDown…" at bounding box center [525, 129] width 136 height 189
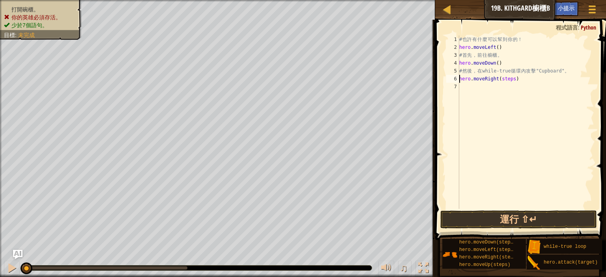
click at [509, 78] on div "# 也 許 有 什 麼 可 以 幫 到 你 的 ！ hero . moveLeft ( ) # 首 先 ， 前 往 櫥 櫃 。 hero . moveDown…" at bounding box center [525, 129] width 136 height 189
click at [500, 49] on div "# 也 許 有 什 麼 可 以 幫 到 你 的 ！ hero . moveLeft ( ) # 首 先 ， 前 往 櫥 櫃 。 hero . moveDown…" at bounding box center [525, 129] width 136 height 189
type textarea "hero.moveR"
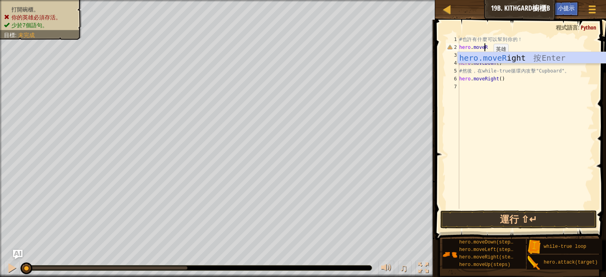
click at [488, 59] on div "hero.moveR ight 按 Enter" at bounding box center [531, 69] width 149 height 35
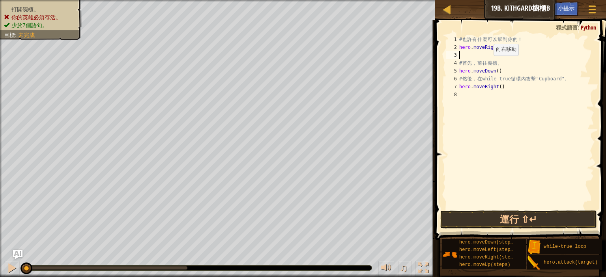
scroll to position [4, 0]
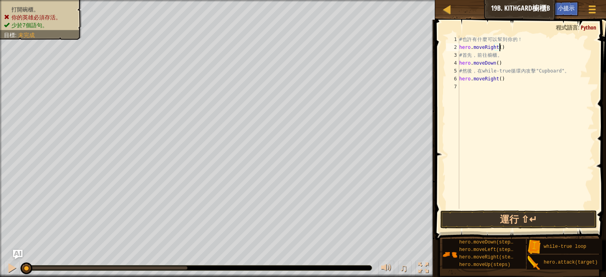
click at [498, 65] on div "# 也 許 有 什 麼 可 以 幫 到 你 的 ！ hero . moveRight ( ) # 首 先 ， 前 往 櫥 櫃 。 hero . moveDow…" at bounding box center [525, 129] width 136 height 189
type textarea "hero.moveDown()"
click at [504, 86] on div "# 也 許 有 什 麼 可 以 幫 到 你 的 ！ hero . moveRight ( ) # 首 先 ， 前 往 櫥 櫃 。 hero . moveDow…" at bounding box center [525, 129] width 136 height 189
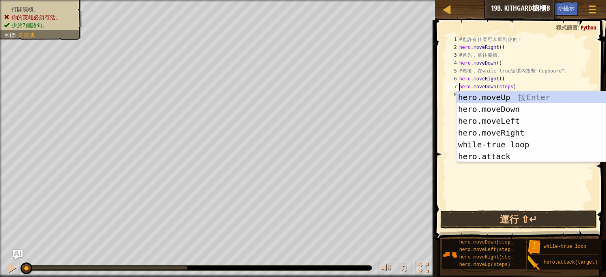
click at [506, 86] on div "# 也 許 有 什 麼 可 以 幫 到 你 的 ！ hero . moveRight ( ) # 首 先 ， 前 往 櫥 櫃 。 hero . moveDow…" at bounding box center [525, 129] width 136 height 189
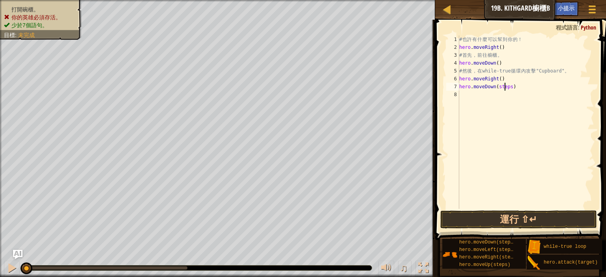
click at [507, 87] on div "# 也 許 有 什 麼 可 以 幫 到 你 的 ！ hero . moveRight ( ) # 首 先 ， 前 往 櫥 櫃 。 hero . moveDow…" at bounding box center [525, 129] width 136 height 189
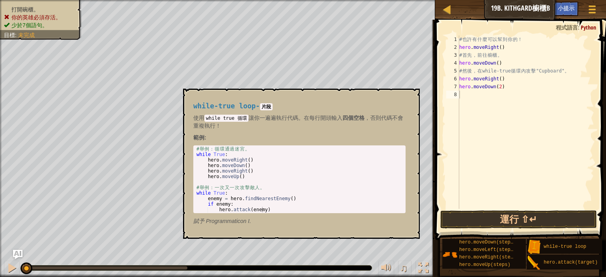
scroll to position [4, 4]
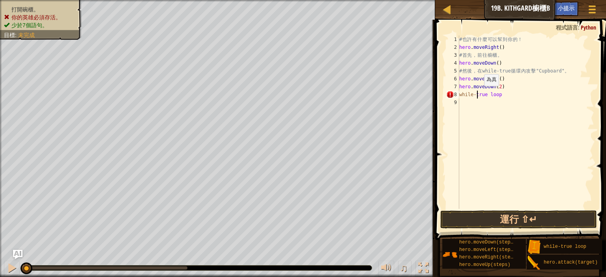
click at [477, 94] on div "# 也 許 有 什 麼 可 以 幫 到 你 的 ！ hero . moveRight ( ) # 首 先 ， 前 往 櫥 櫃 。 hero . moveDow…" at bounding box center [525, 129] width 136 height 189
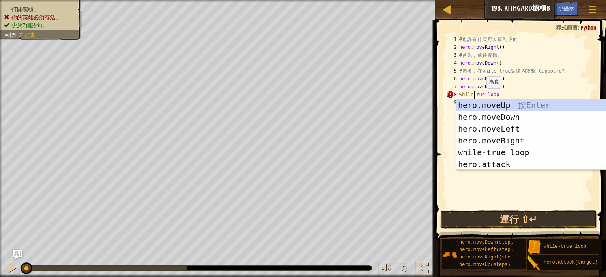
scroll to position [4, 2]
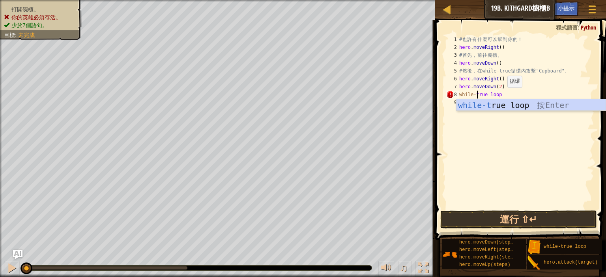
click at [500, 96] on div "# 也 許 有 什 麼 可 以 幫 到 你 的 ！ hero . moveRight ( ) # 首 先 ， 前 往 櫥 櫃 。 hero . moveDow…" at bounding box center [525, 129] width 136 height 189
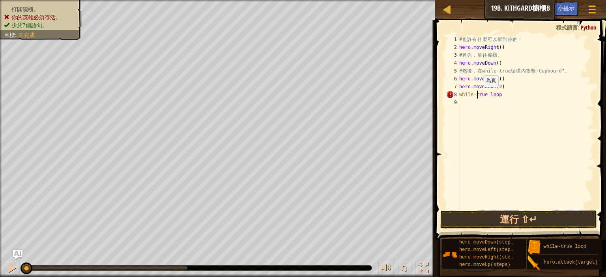
click at [476, 95] on div "# 也 許 有 什 麼 可 以 幫 到 你 的 ！ hero . moveRight ( ) # 首 先 ， 前 往 櫥 櫃 。 hero . moveDow…" at bounding box center [525, 129] width 136 height 189
type textarea "while-True loop"
drag, startPoint x: 483, startPoint y: 125, endPoint x: 487, endPoint y: 123, distance: 4.1
click at [484, 124] on div "# 也 許 有 什 麼 可 以 幫 到 你 的 ！ hero . moveRight ( ) # 首 先 ， 前 往 櫥 櫃 。 hero . moveDow…" at bounding box center [525, 129] width 136 height 189
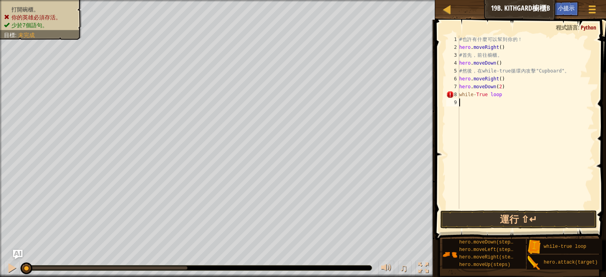
click at [500, 95] on div "# 也 許 有 什 麼 可 以 幫 到 你 的 ！ hero . moveRight ( ) # 首 先 ， 前 往 櫥 櫃 。 hero . moveDow…" at bounding box center [525, 129] width 136 height 189
click at [517, 101] on div "# 也 許 有 什 麼 可 以 幫 到 你 的 ！ hero . moveRight ( ) # 首 先 ， 前 往 櫥 櫃 。 hero . moveDow…" at bounding box center [527, 129] width 134 height 189
type textarea "hero.attack(Cupboard)"
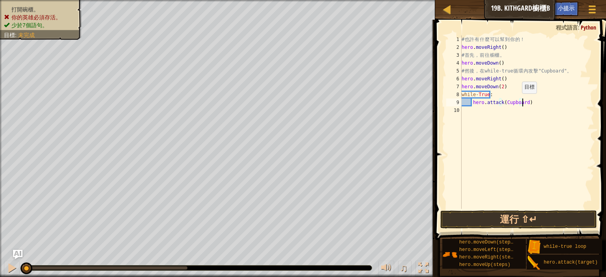
scroll to position [4, 7]
drag, startPoint x: 532, startPoint y: 127, endPoint x: 532, endPoint y: 138, distance: 11.8
click at [532, 128] on div "# 也 許 有 什 麼 可 以 幫 到 你 的 ！ hero . moveRight ( ) # 首 先 ， 前 往 櫥 櫃 。 hero . moveDow…" at bounding box center [527, 129] width 134 height 189
drag, startPoint x: 501, startPoint y: 211, endPoint x: 506, endPoint y: 206, distance: 7.5
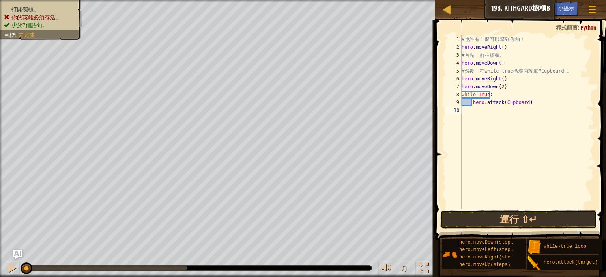
click at [502, 208] on div "1 2 3 4 5 6 7 8 9 10 # 也 許 有 什 麼 可 以 幫 到 你 的 ！ hero . moveRight ( ) # 首 先 ， 前 往…" at bounding box center [519, 146] width 173 height 244
click at [511, 218] on button "運行 ⇧↵" at bounding box center [518, 220] width 157 height 18
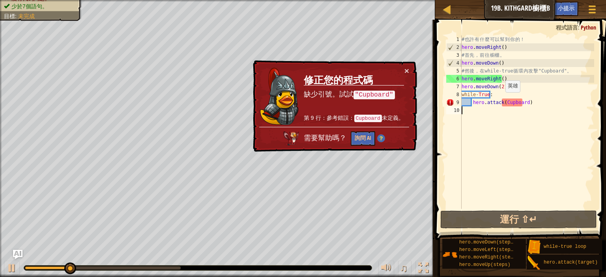
click at [500, 100] on div "# 也 許 有 什 麼 可 以 幫 到 你 的 ！ hero . moveRight ( ) # 首 先 ， 前 往 櫥 櫃 。 hero . moveDow…" at bounding box center [527, 129] width 134 height 189
click at [502, 101] on div "# 也 許 有 什 麼 可 以 幫 到 你 的 ！ hero . moveRight ( ) # 首 先 ， 前 往 櫥 櫃 。 hero . moveDow…" at bounding box center [527, 129] width 134 height 189
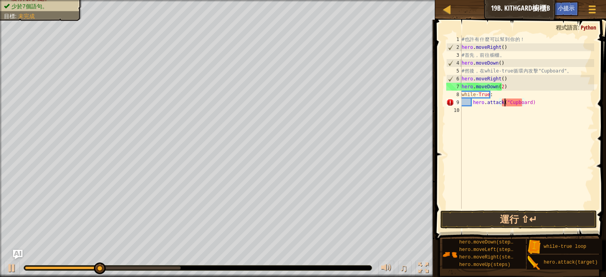
scroll to position [0, 0]
click at [525, 104] on div "# 也 許 有 什 麼 可 以 幫 到 你 的 ！ hero . moveRight ( ) # 首 先 ， 前 往 櫥 櫃 。 hero . moveDow…" at bounding box center [527, 129] width 134 height 189
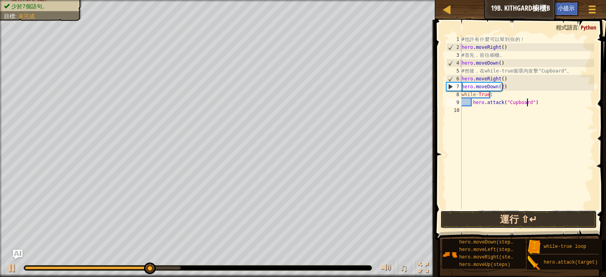
click at [521, 222] on button "運行 ⇧↵" at bounding box center [518, 220] width 157 height 18
type textarea "hero.attack("Cupboard")"
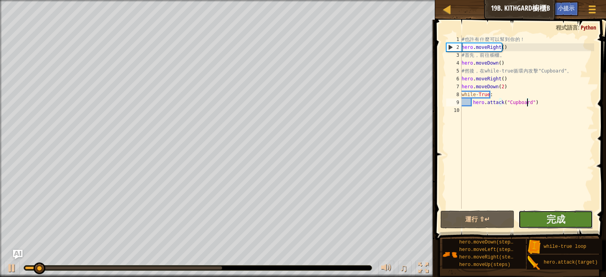
click at [535, 215] on button "完成" at bounding box center [555, 220] width 74 height 18
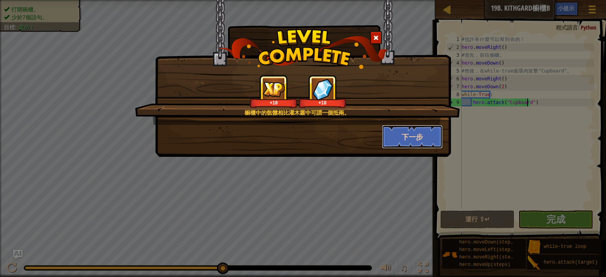
click at [395, 140] on button "下一步" at bounding box center [412, 137] width 61 height 24
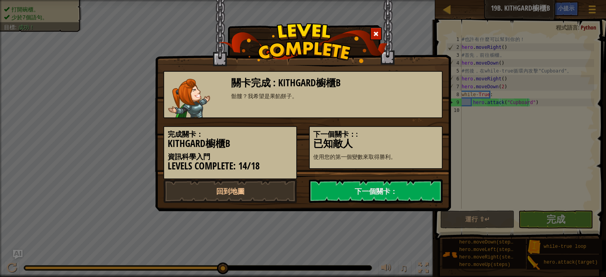
click at [421, 140] on h3 "已知敵人" at bounding box center [375, 143] width 125 height 11
click at [383, 190] on link "下一個關卡：" at bounding box center [376, 191] width 134 height 24
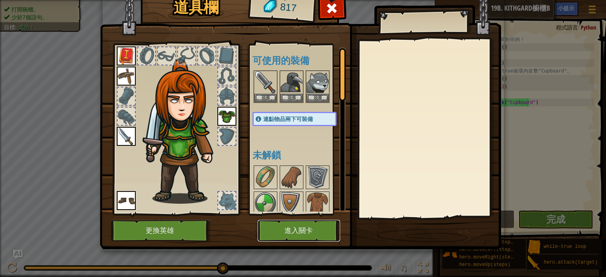
click at [292, 236] on button "進入關卡" at bounding box center [299, 231] width 82 height 22
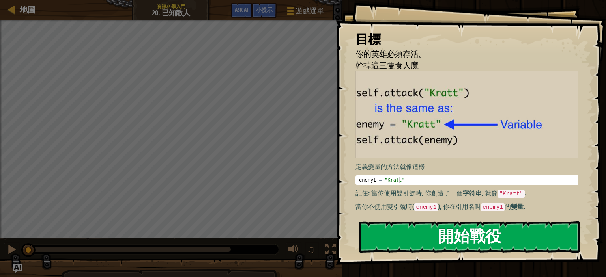
click at [447, 248] on button "開始戰役" at bounding box center [469, 237] width 221 height 31
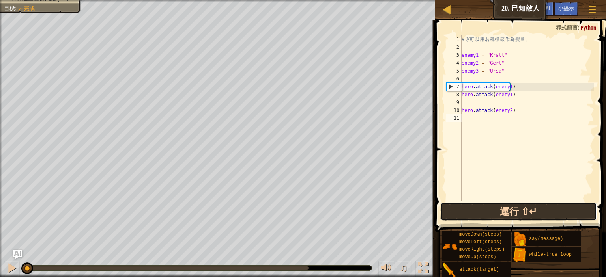
click at [532, 208] on button "運行 ⇧↵" at bounding box center [518, 212] width 157 height 18
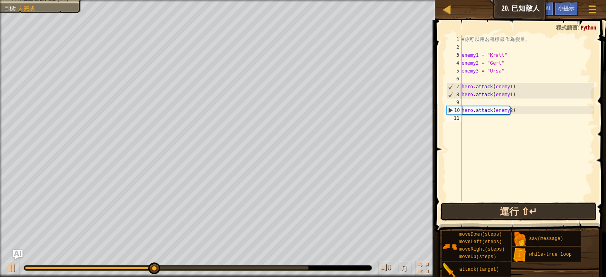
click at [519, 217] on button "運行 ⇧↵" at bounding box center [518, 212] width 157 height 18
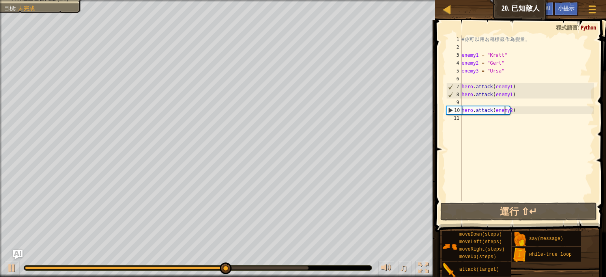
click at [503, 107] on div "# 你 可 以 用 名 稱 標 籤 作 為 變 量 。 enemy1 = "Kratt" enemy2 = "[PERSON_NAME]" enemy3 = …" at bounding box center [527, 125] width 134 height 181
click at [513, 113] on div "# 你 可 以 用 名 稱 標 籤 作 為 變 量 。 enemy1 = "Kratt" enemy2 = "[PERSON_NAME]" enemy3 = …" at bounding box center [527, 125] width 134 height 181
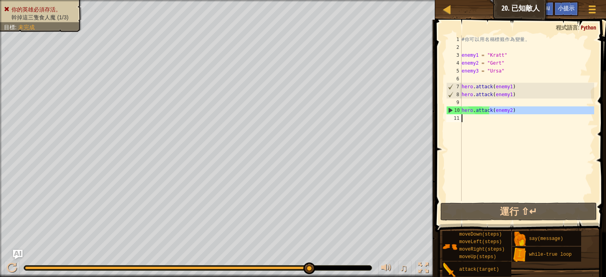
drag, startPoint x: 513, startPoint y: 113, endPoint x: 489, endPoint y: 118, distance: 24.1
click at [486, 117] on div "# 你 可 以 用 名 稱 標 籤 作 為 變 量 。 enemy1 = "Kratt" enemy2 = "[PERSON_NAME]" enemy3 = …" at bounding box center [527, 125] width 134 height 181
type textarea "hero.attack(enemy2)"
click at [497, 142] on div "# 你 可 以 用 名 稱 標 籤 作 為 變 量 。 enemy1 = "Kratt" enemy2 = "[PERSON_NAME]" enemy3 = …" at bounding box center [527, 118] width 134 height 166
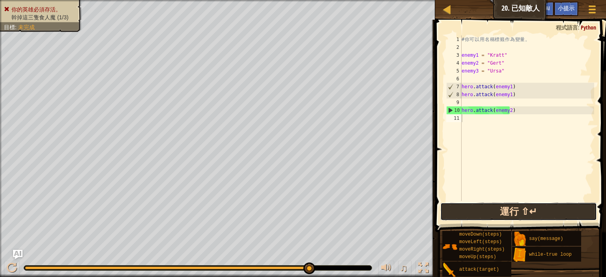
click at [487, 213] on button "運行 ⇧↵" at bounding box center [518, 212] width 157 height 18
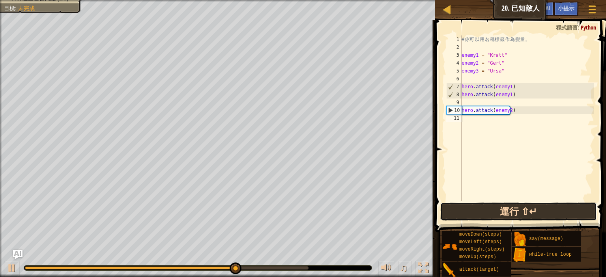
click at [484, 209] on button "運行 ⇧↵" at bounding box center [518, 212] width 157 height 18
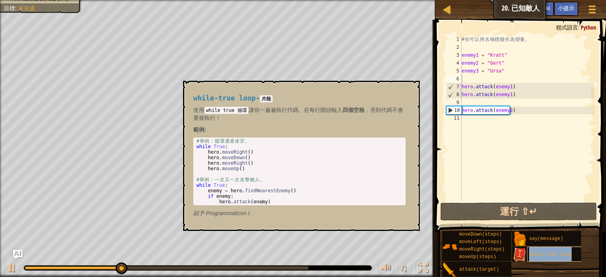
type textarea "while-true loop"
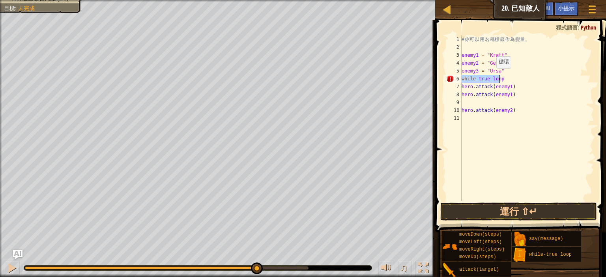
click at [492, 76] on div "# 你 可 以 用 名 稱 標 籤 作 為 變 量 。 enemy1 = "Kratt" enemy2 = "[PERSON_NAME]" enemy3 = …" at bounding box center [527, 118] width 134 height 166
click at [498, 76] on div "# 你 可 以 用 名 稱 標 籤 作 為 變 量 。 enemy1 = "Kratt" enemy2 = "[PERSON_NAME]" enemy3 = …" at bounding box center [527, 125] width 134 height 181
type textarea "ㄍ"
click at [479, 77] on div "# 你 可 以 用 名 稱 標 籤 作 為 變 量 。 enemy1 = "Kratt" enemy2 = "[PERSON_NAME]" enemy3 = …" at bounding box center [527, 125] width 134 height 181
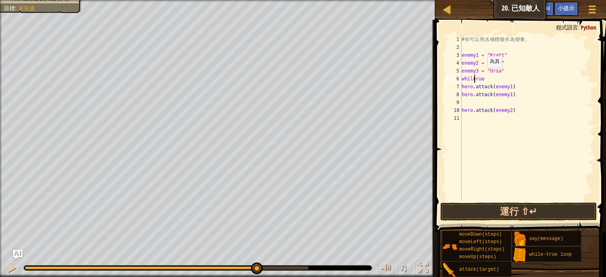
type textarea "ㄔ"
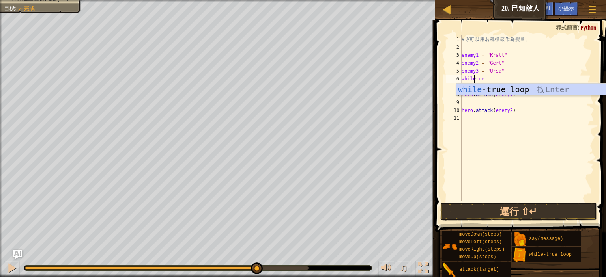
scroll to position [4, 2]
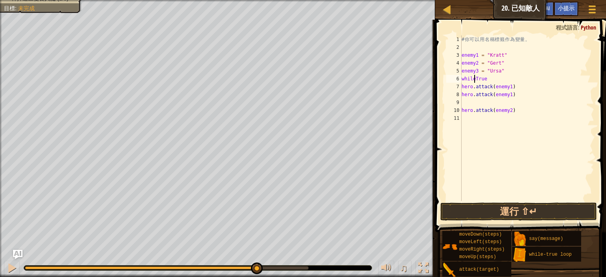
click at [473, 79] on div "# 你 可 以 用 名 稱 標 籤 作 為 變 量 。 enemy1 = "Kratt" enemy2 = "[PERSON_NAME]" enemy3 = …" at bounding box center [527, 125] width 134 height 181
type textarea "while-True"
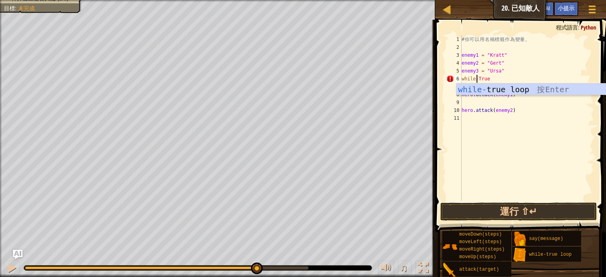
click at [493, 93] on div "while- true loop 按 Enter" at bounding box center [530, 101] width 149 height 35
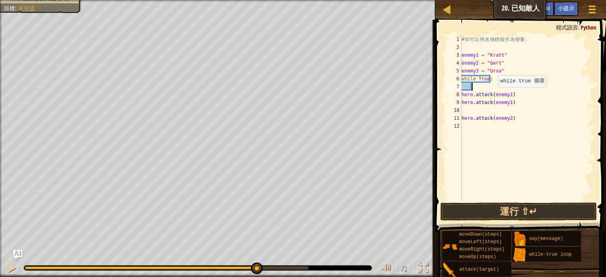
scroll to position [4, 0]
click at [526, 211] on button "運行 ⇧↵" at bounding box center [518, 212] width 157 height 18
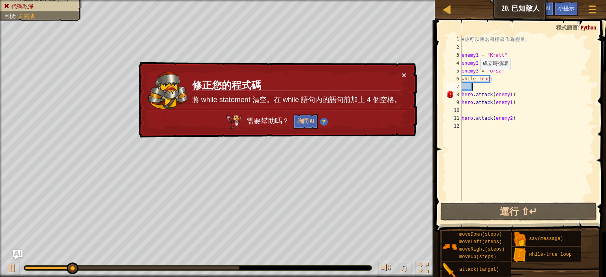
click at [475, 78] on div "# 你 可 以 用 名 稱 標 籤 作 為 變 量 。 enemy1 = "Kratt" enemy2 = "[PERSON_NAME]" enemy3 = …" at bounding box center [527, 125] width 134 height 181
click at [476, 78] on div "# 你 可 以 用 名 稱 標 籤 作 為 變 量 。 enemy1 = "Kratt" enemy2 = "[PERSON_NAME]" enemy3 = …" at bounding box center [527, 125] width 134 height 181
click at [495, 82] on div "# 你 可 以 用 名 稱 標 籤 作 為 變 量 。 enemy1 = "Kratt" enemy2 = "[PERSON_NAME]" enemy3 = …" at bounding box center [527, 125] width 134 height 181
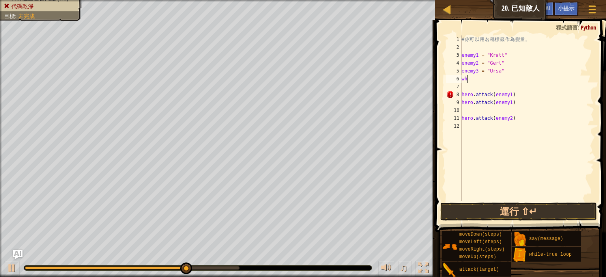
scroll to position [4, 0]
type textarea "w"
drag, startPoint x: 546, startPoint y: 263, endPoint x: 543, endPoint y: 256, distance: 7.9
click at [544, 256] on div "moveDown(steps) moveLeft(steps) moveRight(steps) moveUp(steps) attack(target) s…" at bounding box center [521, 254] width 159 height 47
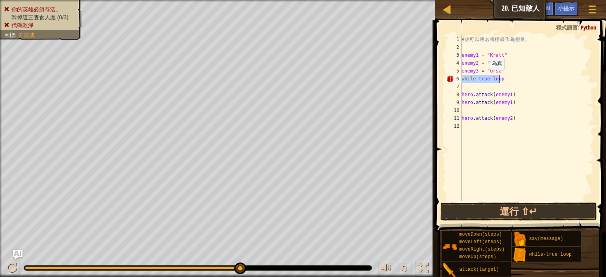
click at [485, 77] on div "# 你 可 以 用 名 稱 標 籤 作 為 變 量 。 enemy1 = "Kratt" enemy2 = "[PERSON_NAME]" enemy3 = …" at bounding box center [527, 118] width 134 height 166
click at [479, 78] on div "# 你 可 以 用 名 稱 標 籤 作 為 變 量 。 enemy1 = "Kratt" enemy2 = "[PERSON_NAME]" enemy3 = …" at bounding box center [527, 125] width 134 height 181
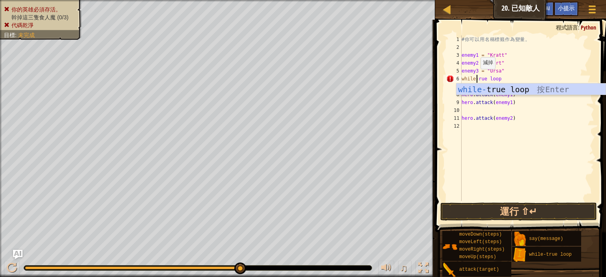
type textarea "while-True loop"
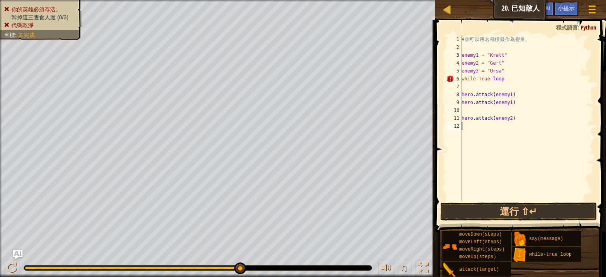
click at [531, 133] on div "# 你 可 以 用 名 稱 標 籤 作 為 變 量 。 enemy1 = "Kratt" enemy2 = "[PERSON_NAME]" enemy3 = …" at bounding box center [527, 125] width 134 height 181
click at [503, 80] on div "# 你 可 以 用 名 稱 標 籤 作 為 變 量 。 enemy1 = "Kratt" enemy2 = "[PERSON_NAME]" enemy3 = …" at bounding box center [527, 125] width 134 height 181
click at [509, 95] on div "# 你 可 以 用 名 稱 標 籤 作 為 變 量 。 enemy1 = "Kratt" enemy2 = "[PERSON_NAME]" enemy3 = …" at bounding box center [527, 125] width 134 height 181
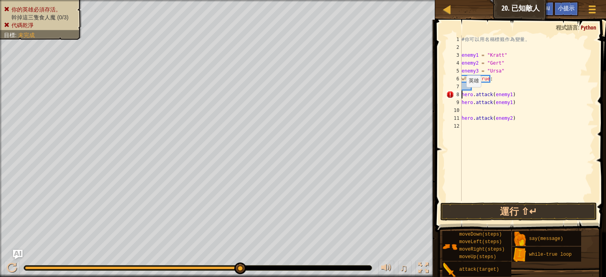
click at [462, 95] on div "# 你 可 以 用 名 稱 標 籤 作 為 變 量 。 enemy1 = "Kratt" enemy2 = "[PERSON_NAME]" enemy3 = …" at bounding box center [527, 125] width 134 height 181
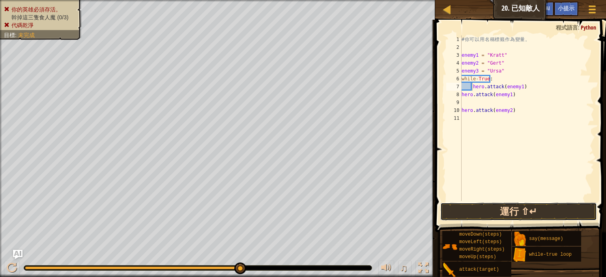
click at [515, 214] on button "運行 ⇧↵" at bounding box center [518, 212] width 157 height 18
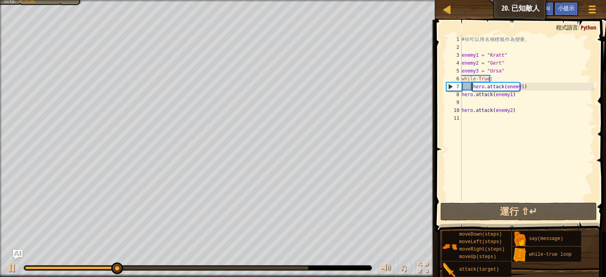
click at [508, 97] on div "# 你 可 以 用 名 稱 標 籤 作 為 變 量 。 enemy1 = "Kratt" enemy2 = "[PERSON_NAME]" enemy3 = …" at bounding box center [527, 125] width 134 height 181
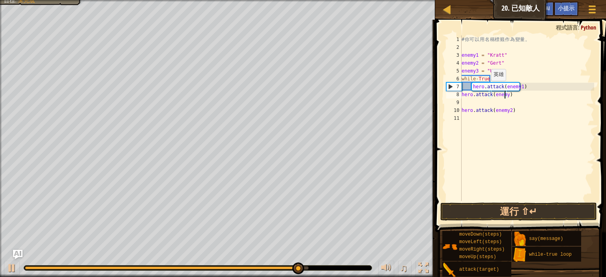
scroll to position [4, 5]
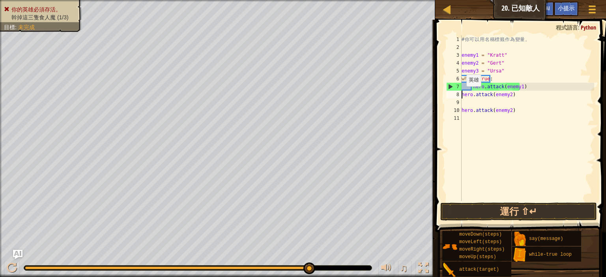
click at [461, 94] on div "# 你 可 以 用 名 稱 標 籤 作 為 變 量 。 enemy1 = "Kratt" enemy2 = "[PERSON_NAME]" enemy3 = …" at bounding box center [527, 125] width 134 height 181
click at [506, 111] on div "# 你 可 以 用 名 稱 標 籤 作 為 變 量 。 enemy1 = "Kratt" enemy2 = "[PERSON_NAME]" enemy3 = …" at bounding box center [527, 125] width 134 height 181
click at [461, 112] on div "10" at bounding box center [453, 110] width 15 height 8
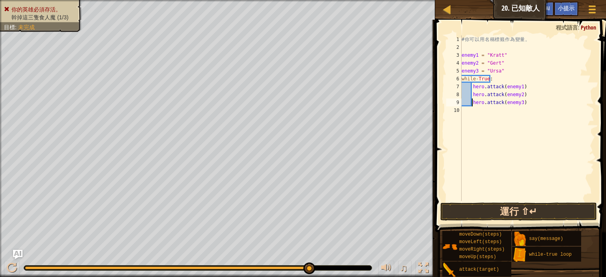
type textarea "hero.attack(enemy3)"
click at [539, 203] on button "運行 ⇧↵" at bounding box center [518, 212] width 157 height 18
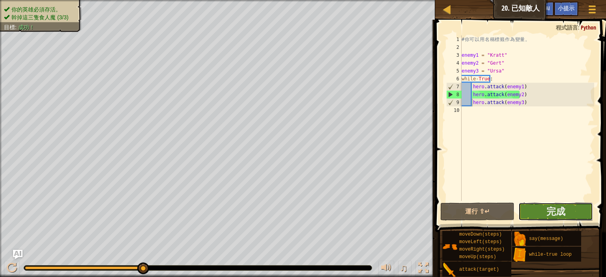
click at [530, 205] on button "完成" at bounding box center [555, 212] width 74 height 18
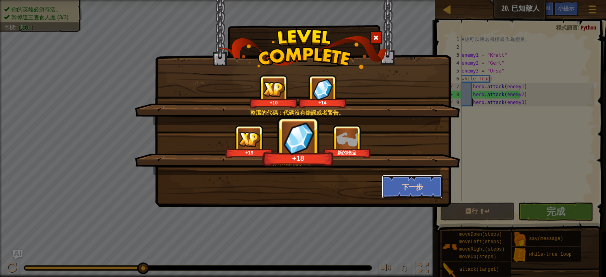
click at [414, 191] on button "下一步" at bounding box center [412, 187] width 61 height 24
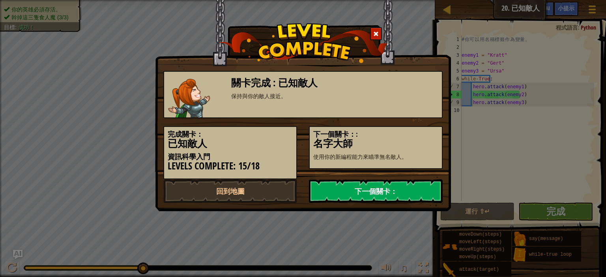
click at [425, 190] on link "下一個關卡：" at bounding box center [376, 191] width 134 height 24
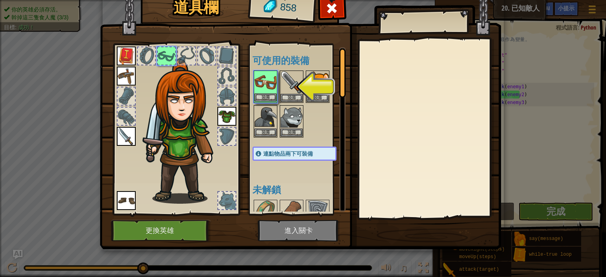
click at [254, 75] on img at bounding box center [265, 82] width 22 height 22
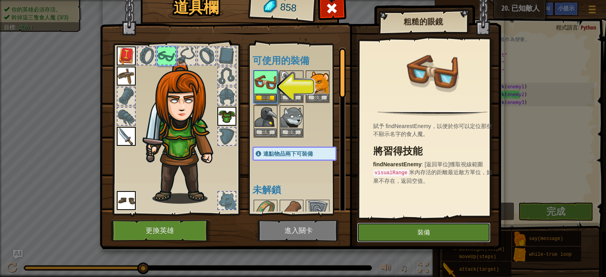
click at [420, 230] on button "裝備" at bounding box center [423, 233] width 133 height 20
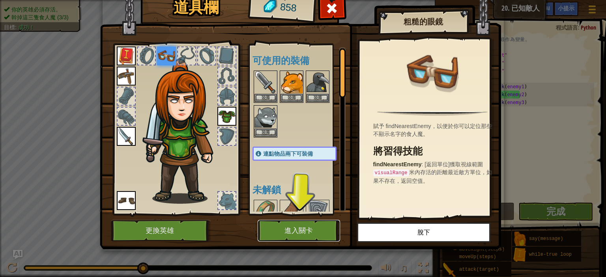
click at [292, 234] on button "進入關卡" at bounding box center [299, 231] width 82 height 22
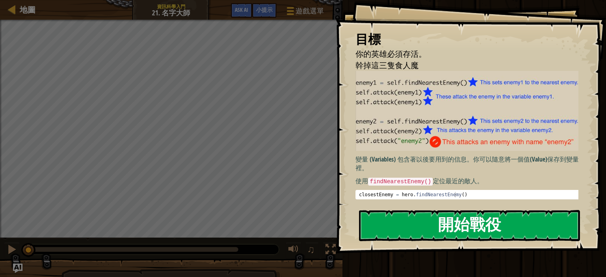
click at [426, 226] on button "開始戰役" at bounding box center [469, 225] width 221 height 31
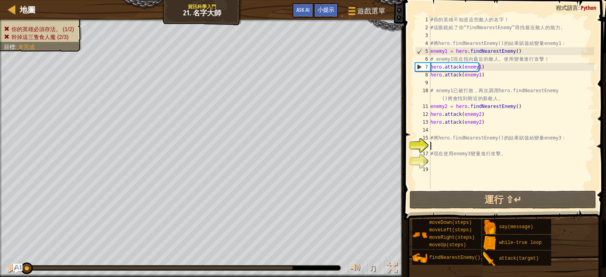
click at [455, 162] on div "# 你 的 英 雄 不 知 道 這 些 敵 人 的 名 字 ！ # 這 眼 鏡 給 了 你 “findNearestEnemy” 尋 找 最 近 敵 人 的 …" at bounding box center [511, 110] width 165 height 189
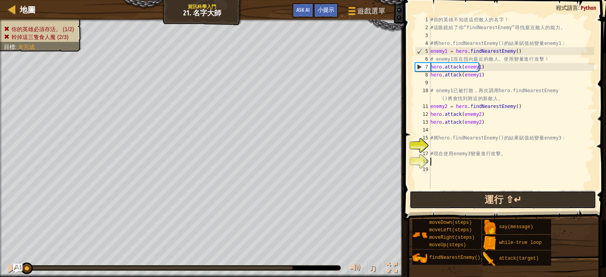
click at [457, 195] on button "運行 ⇧↵" at bounding box center [502, 200] width 187 height 18
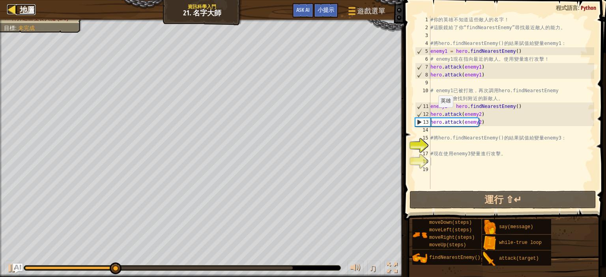
click at [14, 6] on div at bounding box center [12, 9] width 10 height 10
select select "zh-HANT"
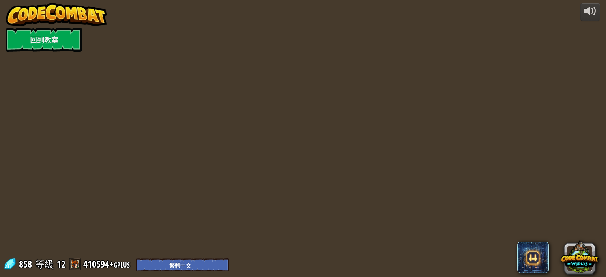
select select "zh-HANT"
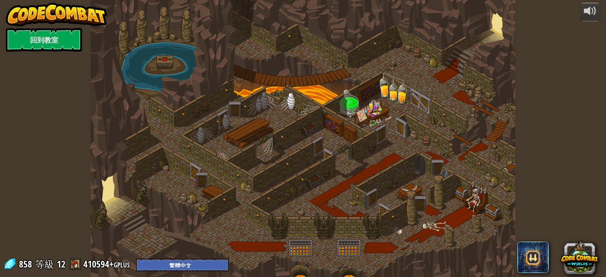
select select "zh-HANT"
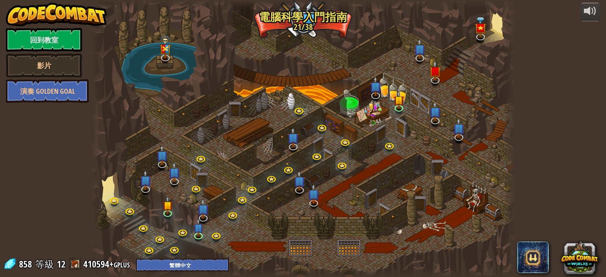
select select "zh-HANT"
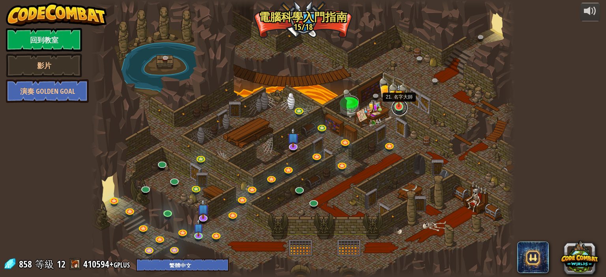
click at [400, 110] on link at bounding box center [400, 108] width 16 height 16
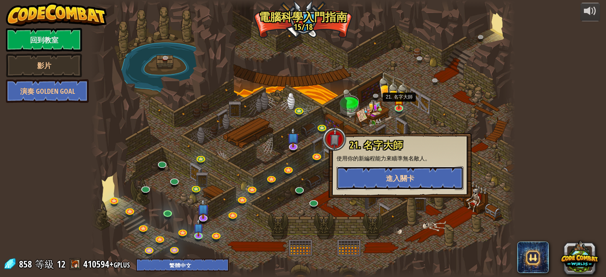
click at [407, 182] on span "進入關卡" at bounding box center [400, 179] width 28 height 10
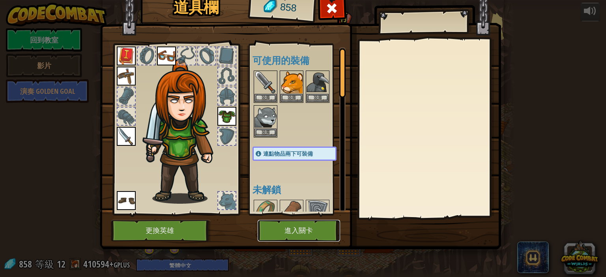
click at [299, 228] on button "進入關卡" at bounding box center [299, 231] width 82 height 22
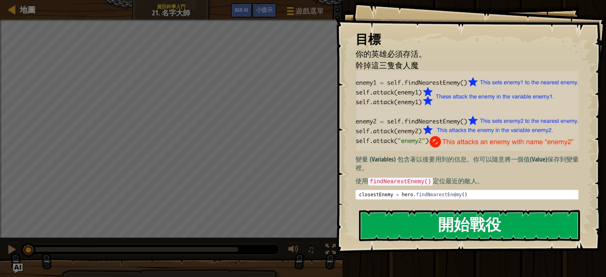
click at [431, 210] on button "開始戰役" at bounding box center [469, 225] width 221 height 31
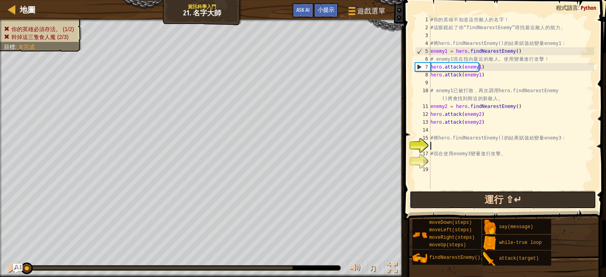
click at [494, 197] on button "運行 ⇧↵" at bounding box center [502, 200] width 187 height 18
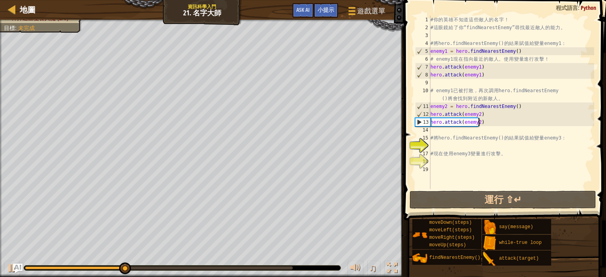
click at [483, 124] on div "# 你 的 英 雄 不 知 道 這 些 敵 人 的 名 字 ！ # 這 眼 鏡 給 了 你 “findNearestEnemy” 尋 找 最 近 敵 人 的 …" at bounding box center [511, 110] width 165 height 189
type textarea "hero.attack(enemy2)"
click at [476, 129] on div "# 你 的 英 雄 不 知 道 這 些 敵 人 的 名 字 ！ # 這 眼 鏡 給 了 你 “findNearestEnemy” 尋 找 最 近 敵 人 的 …" at bounding box center [511, 110] width 165 height 189
drag, startPoint x: 516, startPoint y: 52, endPoint x: 429, endPoint y: 53, distance: 87.2
click at [429, 53] on div "1 2 3 4 5 6 7 8 9 10 11 12 13 14 15 16 17 18 19 # 你 的 英 雄 不 知 道 這 些 敵 人 的 名 字 ！…" at bounding box center [503, 103] width 181 height 174
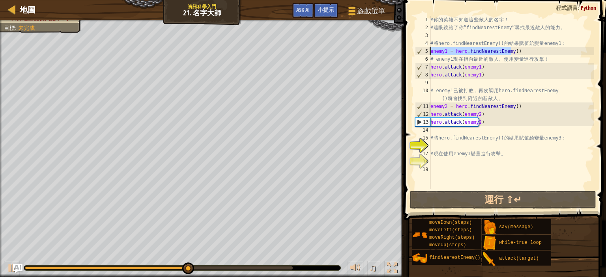
type textarea "enemy1 = hero.findNearestEnemy()"
paste textarea
paste textarea "enemy1 = hero.findNearestEnemy()"
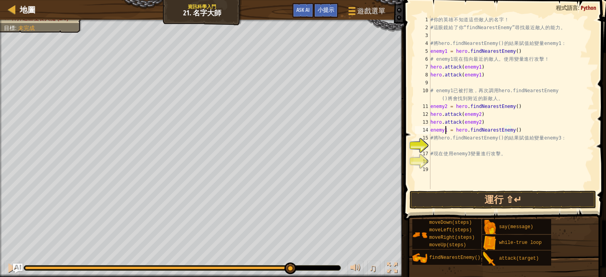
click at [445, 129] on div "# 你 的 英 雄 不 知 道 這 些 敵 人 的 名 字 ！ # 這 眼 鏡 給 了 你 “findNearestEnemy” 尋 找 最 近 敵 人 的 …" at bounding box center [511, 110] width 165 height 189
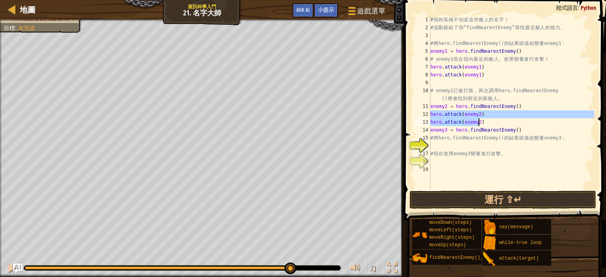
drag, startPoint x: 431, startPoint y: 114, endPoint x: 478, endPoint y: 123, distance: 48.1
click at [478, 123] on div "# 你 的 英 雄 不 知 道 這 些 敵 人 的 名 字 ！ # 這 眼 鏡 給 了 你 “findNearestEnemy” 尋 找 最 近 敵 人 的 …" at bounding box center [511, 110] width 165 height 189
paste textarea
type textarea "hero.attack(enemy2)"
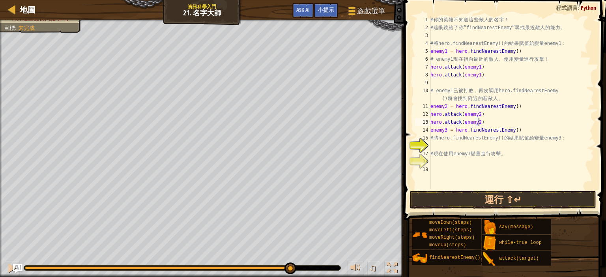
scroll to position [4, 0]
paste textarea "hero.attack(enemy2)"
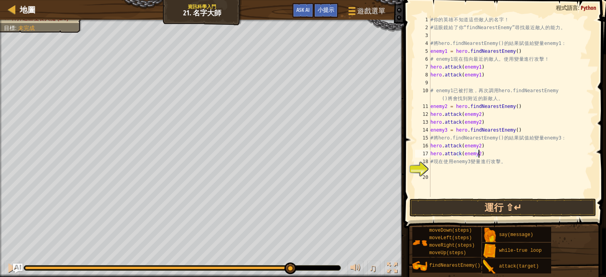
click at [475, 143] on div "# 你 的 英 雄 不 知 道 這 些 敵 人 的 名 字 ！ # 這 眼 鏡 給 了 你 “findNearestEnemy” 尋 找 最 近 敵 人 的 …" at bounding box center [511, 114] width 165 height 197
click at [476, 152] on div "# 你 的 英 雄 不 知 道 這 些 敵 人 的 名 字 ！ # 這 眼 鏡 給 了 你 “findNearestEnemy” 尋 找 最 近 敵 人 的 …" at bounding box center [511, 114] width 165 height 197
type textarea "hero.attack(enemy3)"
click at [475, 211] on button "運行 ⇧↵" at bounding box center [502, 208] width 187 height 18
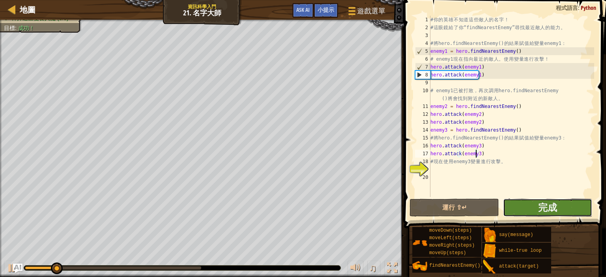
click at [526, 211] on button "完成" at bounding box center [547, 208] width 89 height 18
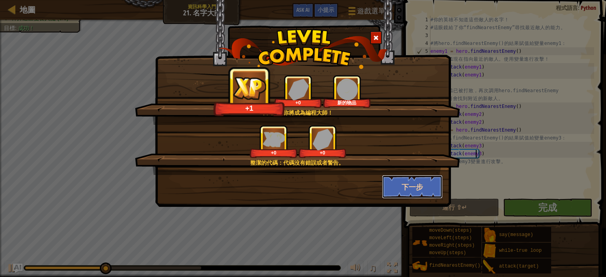
click at [406, 193] on button "下一步" at bounding box center [412, 187] width 61 height 24
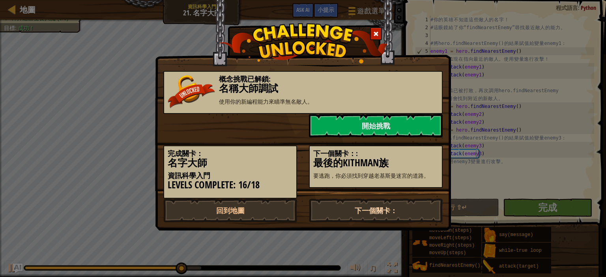
click at [377, 216] on link "下一個關卡：" at bounding box center [376, 211] width 134 height 24
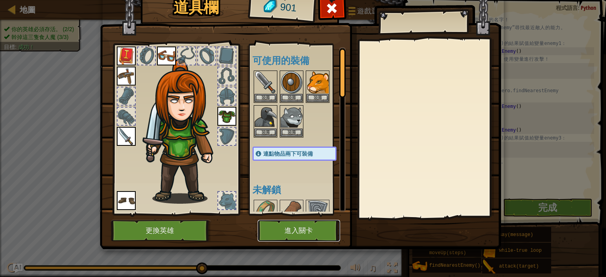
click at [289, 226] on button "進入關卡" at bounding box center [299, 231] width 82 height 22
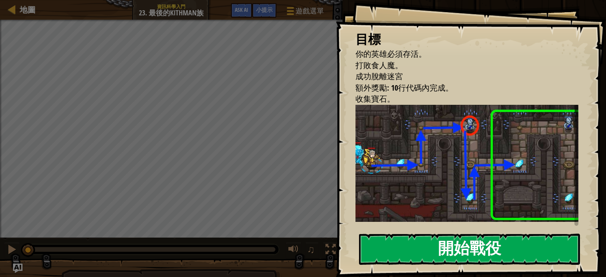
click at [405, 248] on button "開始戰役" at bounding box center [469, 249] width 221 height 31
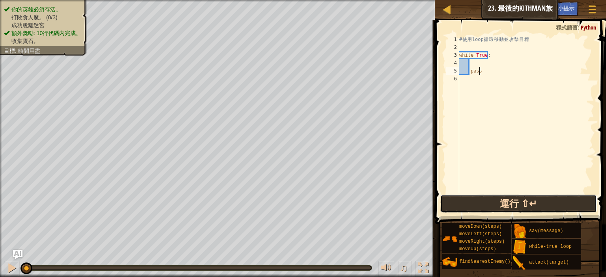
click at [493, 211] on button "運行 ⇧↵" at bounding box center [518, 204] width 157 height 18
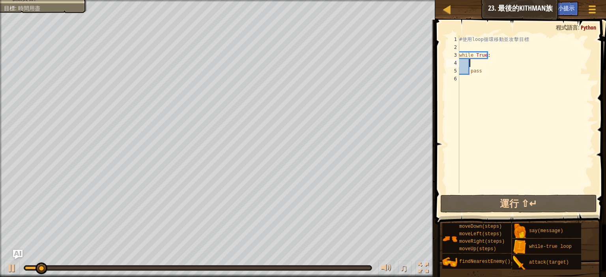
click at [475, 66] on div "# 使 用 loop 循 環 移 動 並 攻 擊 目 標 while True : pass" at bounding box center [525, 122] width 136 height 174
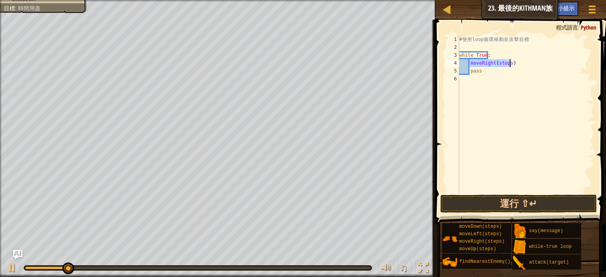
click at [505, 60] on div "# 使 用 loop 循 環 移 動 並 攻 擊 目 標 while True : moveRight ( steps ) pass" at bounding box center [525, 114] width 136 height 158
click at [506, 60] on div "# 使 用 loop 循 環 移 動 並 攻 擊 目 標 while True : moveRight ( steps ) pass" at bounding box center [525, 122] width 136 height 174
click at [506, 64] on div "# 使 用 loop 循 環 移 動 並 攻 擊 目 標 while True : moveRight ( steps ) pass" at bounding box center [525, 122] width 136 height 174
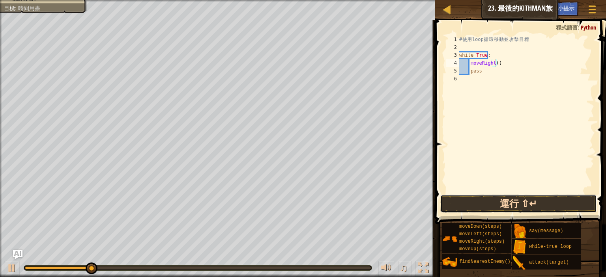
click at [506, 204] on button "運行 ⇧↵" at bounding box center [518, 204] width 157 height 18
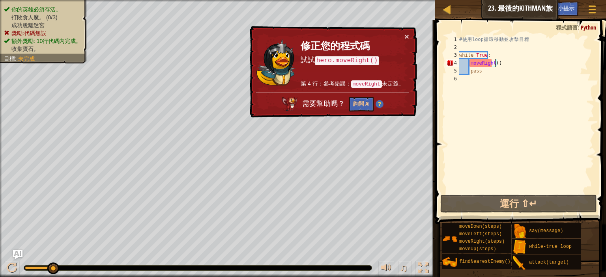
click at [500, 64] on div "# 使 用 loop 循 環 移 動 並 攻 擊 目 標 while True : moveRight ( ) pass" at bounding box center [525, 122] width 136 height 174
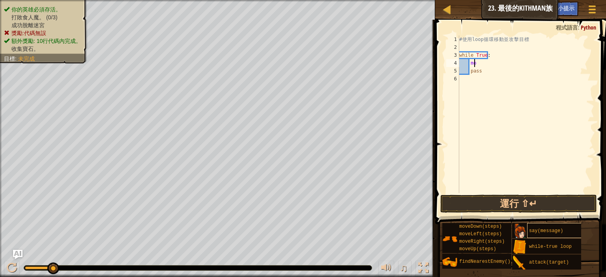
type textarea "m"
click at [498, 71] on div "# 使 用 loop 循 環 移 動 並 攻 擊 目 標 while True : passmoveRight ( steps )" at bounding box center [525, 114] width 136 height 158
click at [519, 73] on div "# 使 用 loop 循 環 移 動 並 攻 擊 目 標 while True : passmoveRight ( steps )" at bounding box center [525, 122] width 136 height 174
click at [506, 60] on div "# 使 用 loop 循 環 移 動 並 攻 擊 目 標 while True : moveRight ( steps ) pass" at bounding box center [525, 114] width 136 height 158
click at [507, 60] on div "# 使 用 loop 循 環 移 動 並 攻 擊 目 標 while True : moveRight ( steps ) pass" at bounding box center [525, 122] width 136 height 174
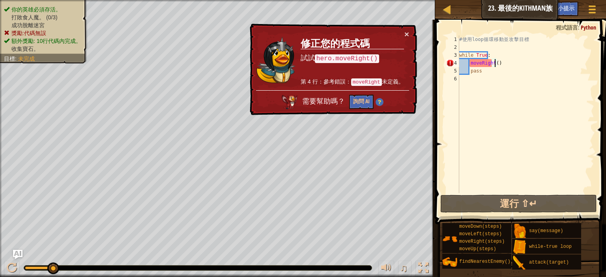
click at [470, 62] on div "# 使 用 loop 循 環 移 動 並 攻 擊 目 標 while True : moveRight ( ) pass" at bounding box center [525, 122] width 136 height 174
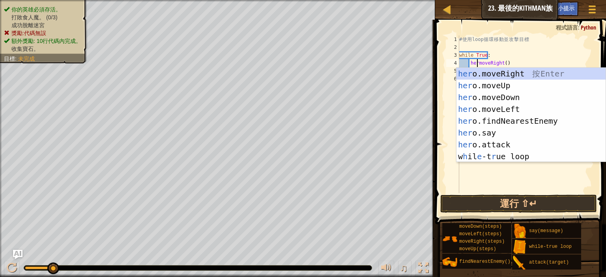
scroll to position [4, 2]
click at [483, 74] on div "hero .moveRight 按 Enter hero .moveUp 按 Enter hero .moveDown 按 Enter hero .moveL…" at bounding box center [530, 127] width 149 height 118
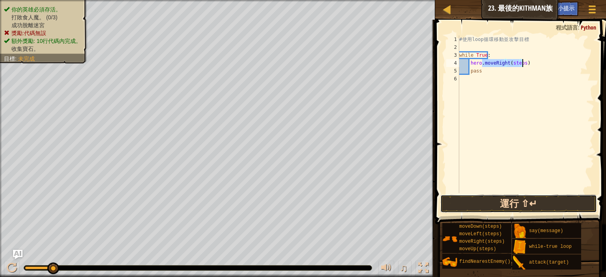
click at [529, 207] on button "運行 ⇧↵" at bounding box center [518, 204] width 157 height 18
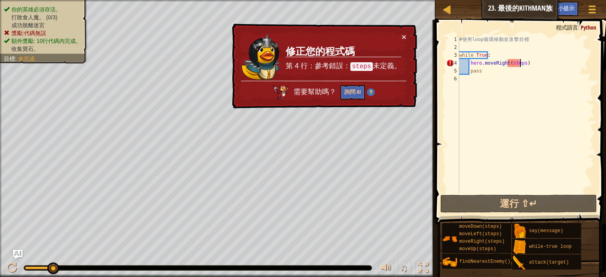
click at [521, 63] on div "# 使 用 loop 循 環 移 動 並 攻 擊 目 標 while True : hero . moveRight ( steps ) pass" at bounding box center [525, 122] width 136 height 174
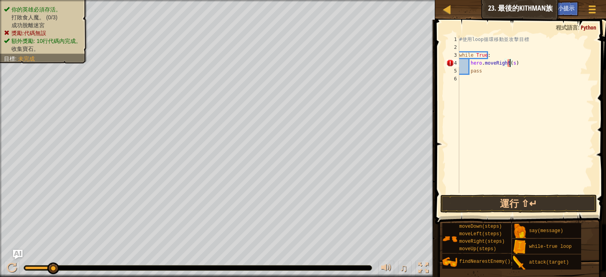
type textarea "hero.moveRight()"
click at [515, 208] on button "運行 ⇧↵" at bounding box center [518, 204] width 157 height 18
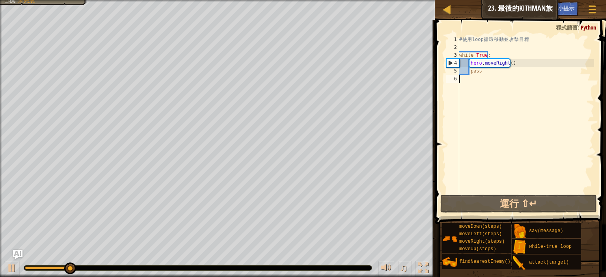
click at [484, 76] on div "# 使 用 loop 循 環 移 動 並 攻 擊 目 標 while True : hero . moveRight ( ) pass" at bounding box center [525, 122] width 136 height 174
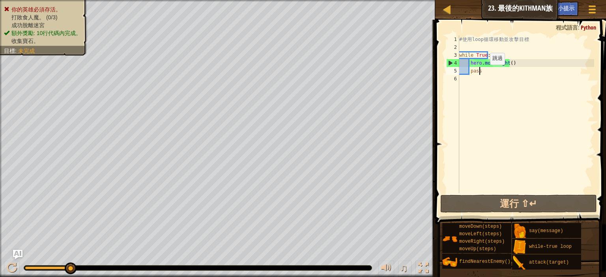
click at [483, 72] on div "# 使 用 loop 循 環 移 動 並 攻 擊 目 標 while True : hero . moveRight ( ) pass" at bounding box center [525, 122] width 136 height 174
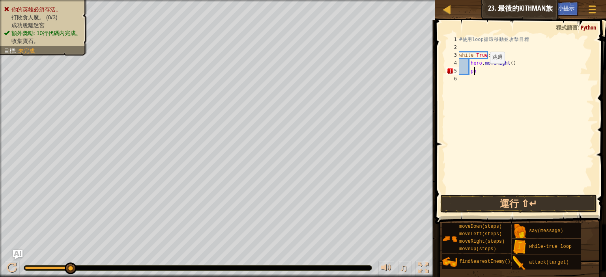
type textarea "p"
click at [500, 69] on div "# 使 用 loop 循 環 移 動 並 攻 擊 目 標 while True : hero . moveRight ( ) moveUp ( steps )" at bounding box center [525, 114] width 136 height 158
click at [502, 79] on div "# 使 用 loop 循 環 移 動 並 攻 擊 目 標 while True : hero . moveRight ( ) moveUp ( ) attac…" at bounding box center [525, 122] width 136 height 174
type textarea "attack(t)"
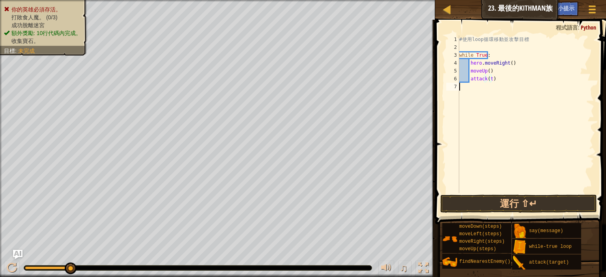
click at [510, 84] on div "# 使 用 loop 循 環 移 動 並 攻 擊 目 標 while True : hero . moveRight ( ) moveUp ( ) attac…" at bounding box center [525, 122] width 136 height 174
click at [500, 78] on div "# 使 用 loop 循 環 移 動 並 攻 擊 目 標 while True : hero . moveRight ( ) moveUp ( ) attac…" at bounding box center [525, 122] width 136 height 174
type textarea "a"
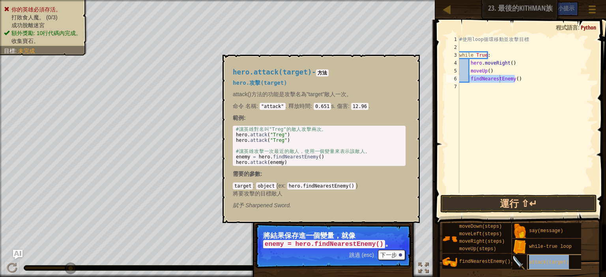
type textarea "findNearestEattack(target)nemy()"
